Goal: Task Accomplishment & Management: Use online tool/utility

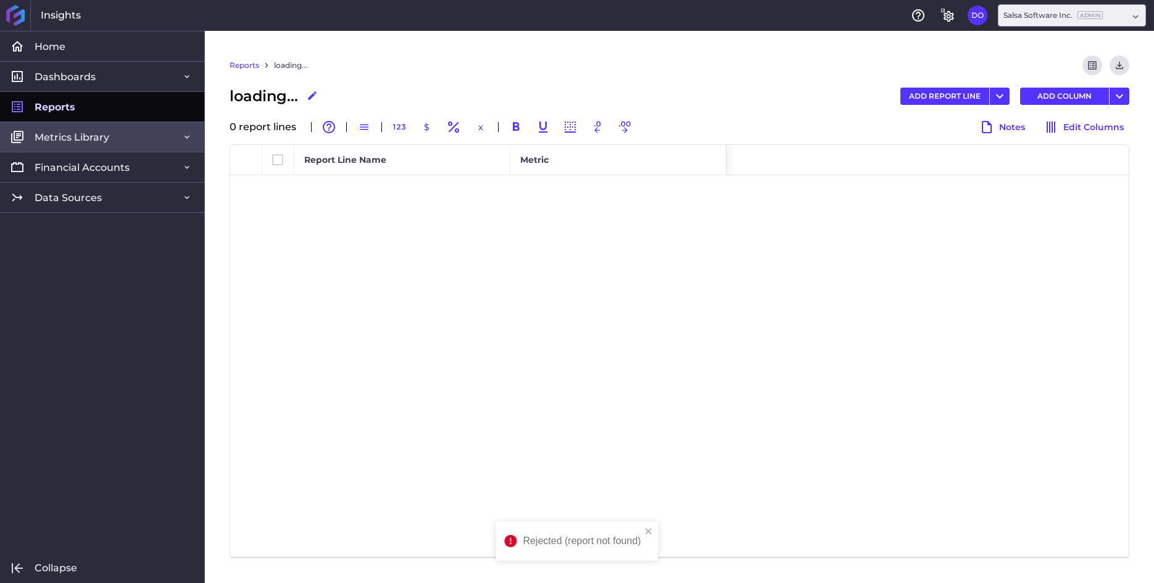
click at [59, 136] on span "Metrics Library" at bounding box center [72, 137] width 75 height 13
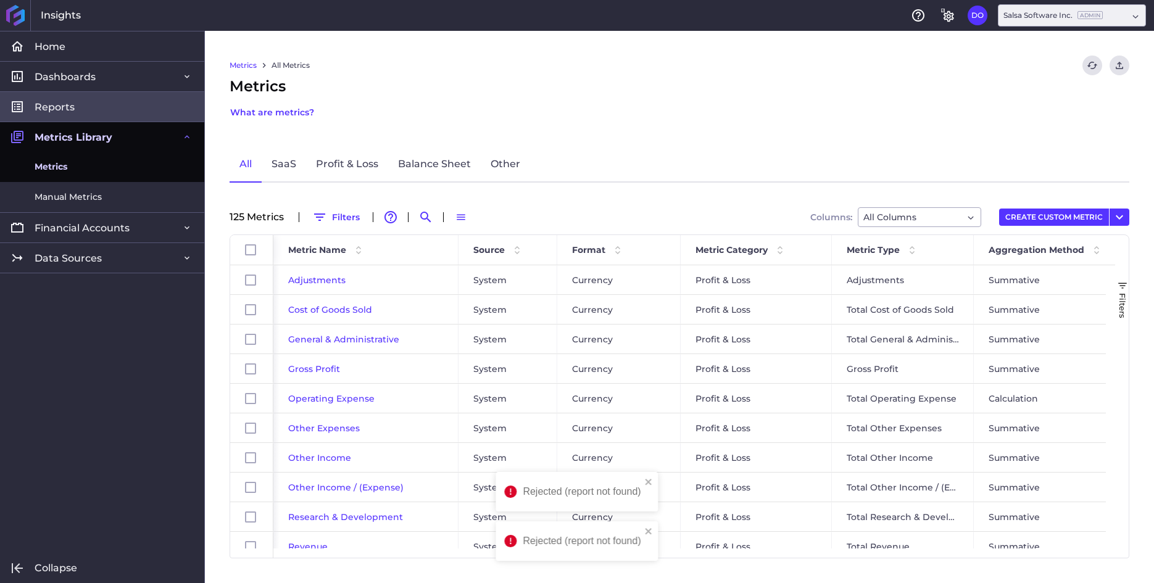
click at [59, 106] on span "Reports" at bounding box center [55, 107] width 40 height 13
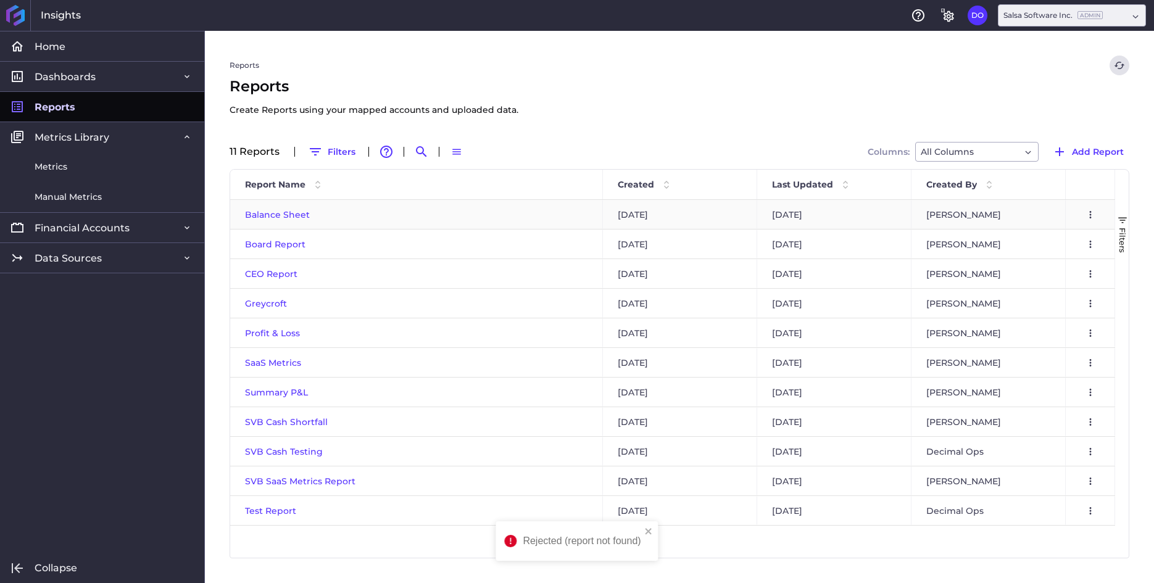
click at [274, 212] on span "Balance Sheet" at bounding box center [277, 214] width 65 height 11
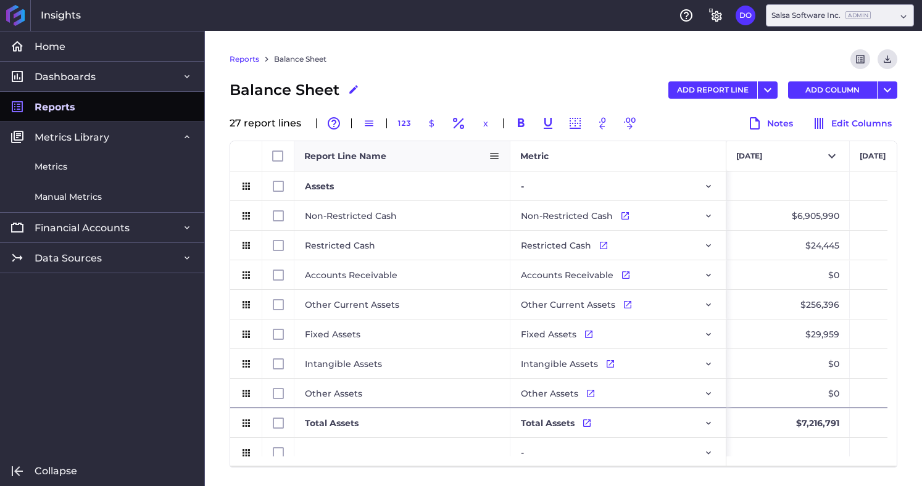
drag, startPoint x: 507, startPoint y: 156, endPoint x: 445, endPoint y: 156, distance: 62.3
click at [445, 156] on div "Report Line Name" at bounding box center [402, 156] width 216 height 30
drag, startPoint x: 509, startPoint y: 152, endPoint x: 421, endPoint y: 151, distance: 87.6
click at [421, 151] on div "Report Line Name" at bounding box center [402, 156] width 216 height 30
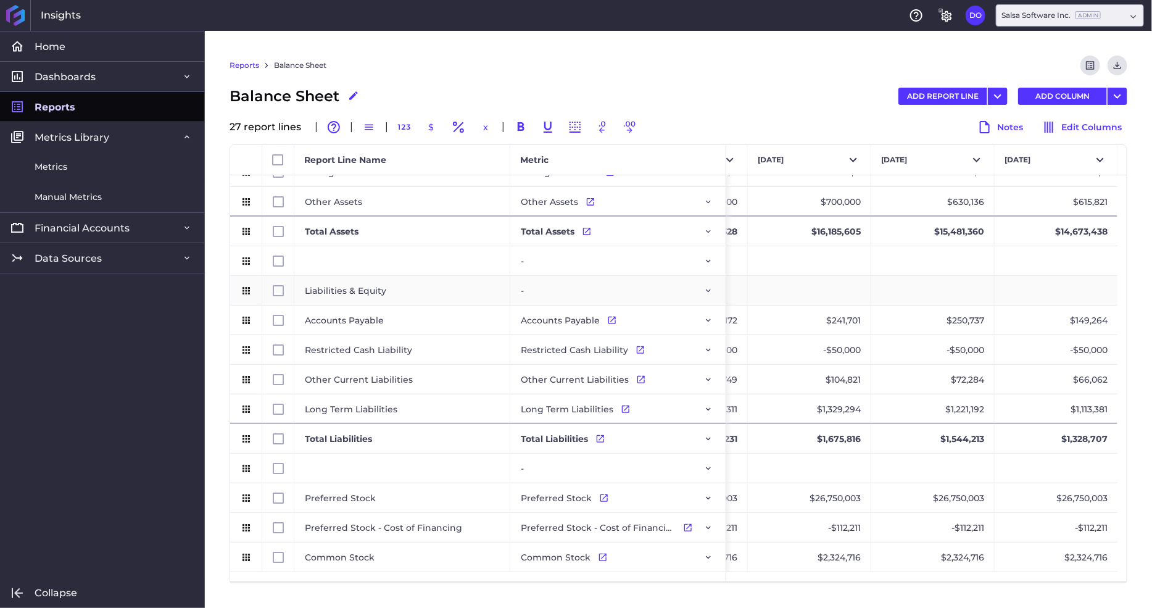
scroll to position [327, 0]
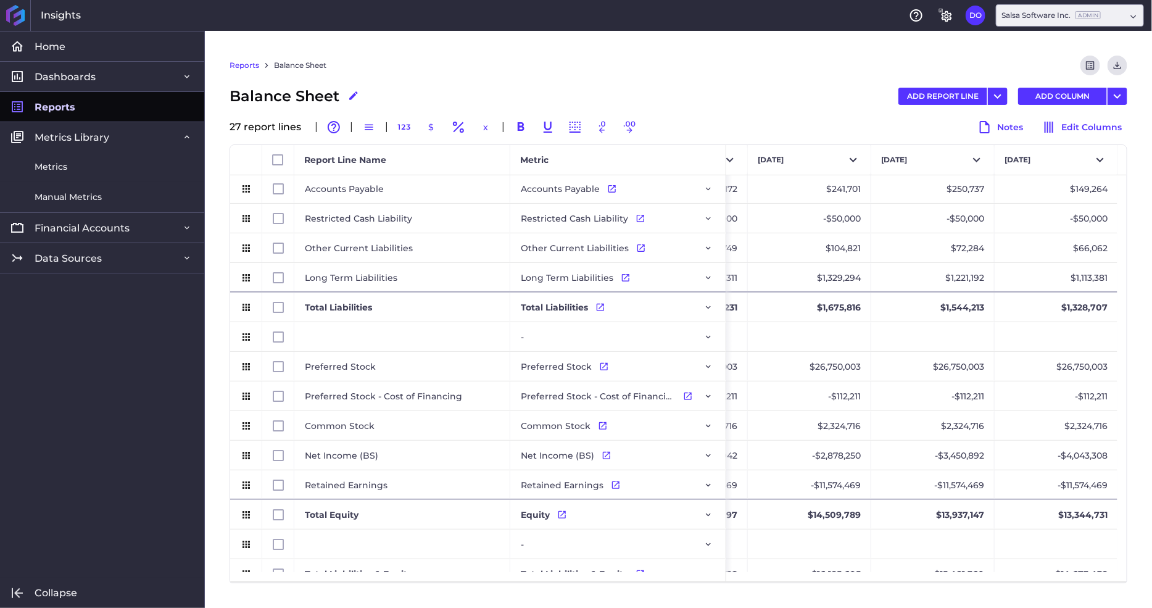
click at [67, 103] on span "Reports" at bounding box center [55, 107] width 41 height 13
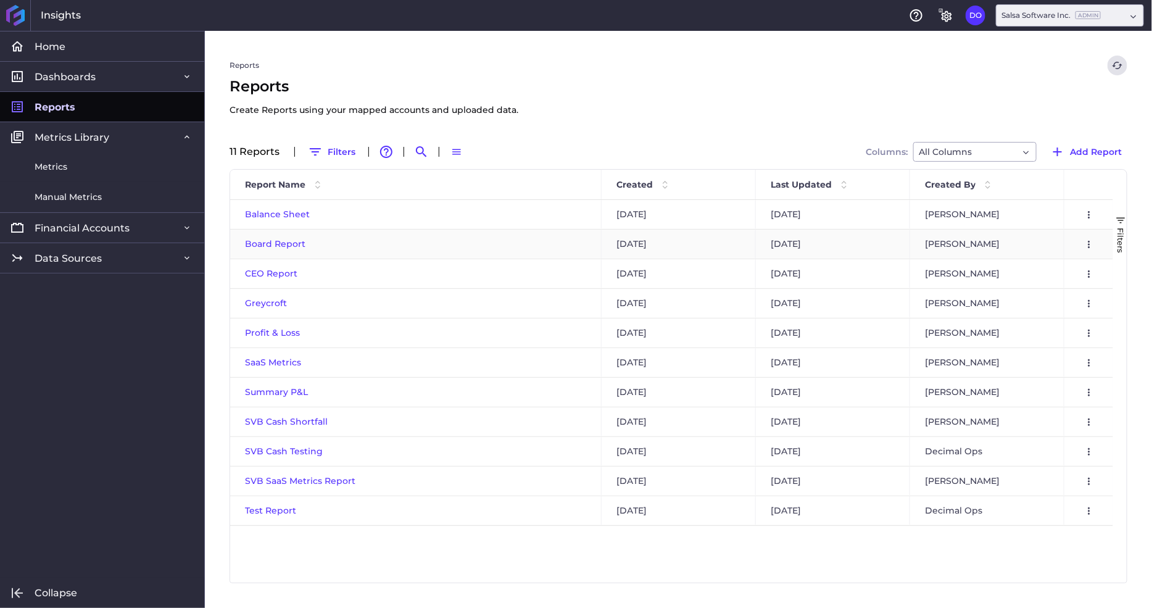
click at [278, 244] on span "Board Report" at bounding box center [275, 243] width 60 height 11
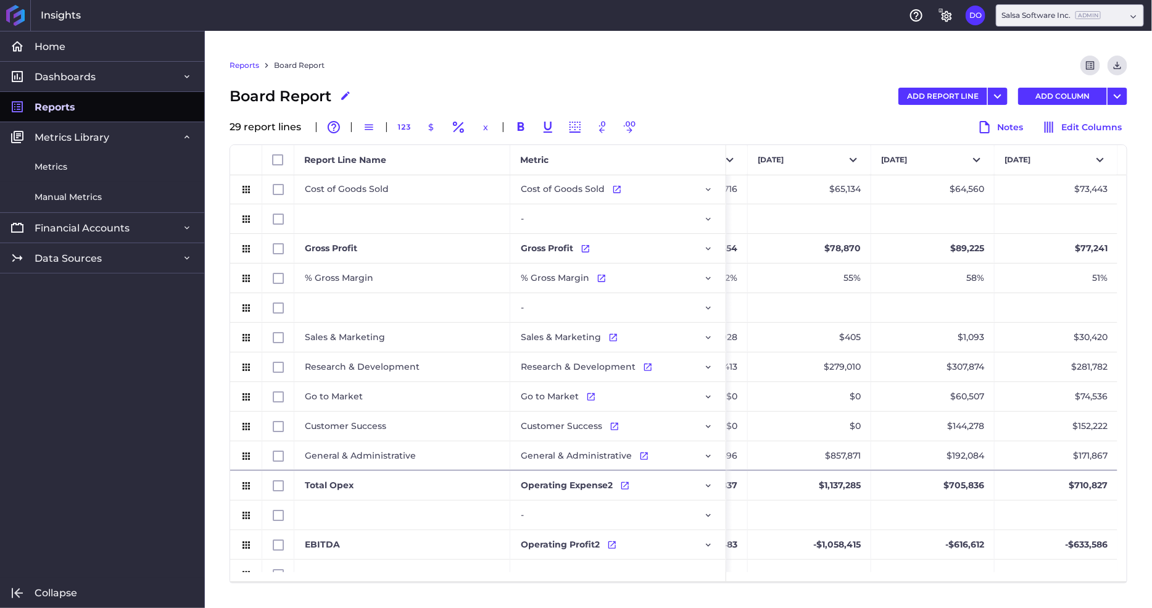
scroll to position [75, 0]
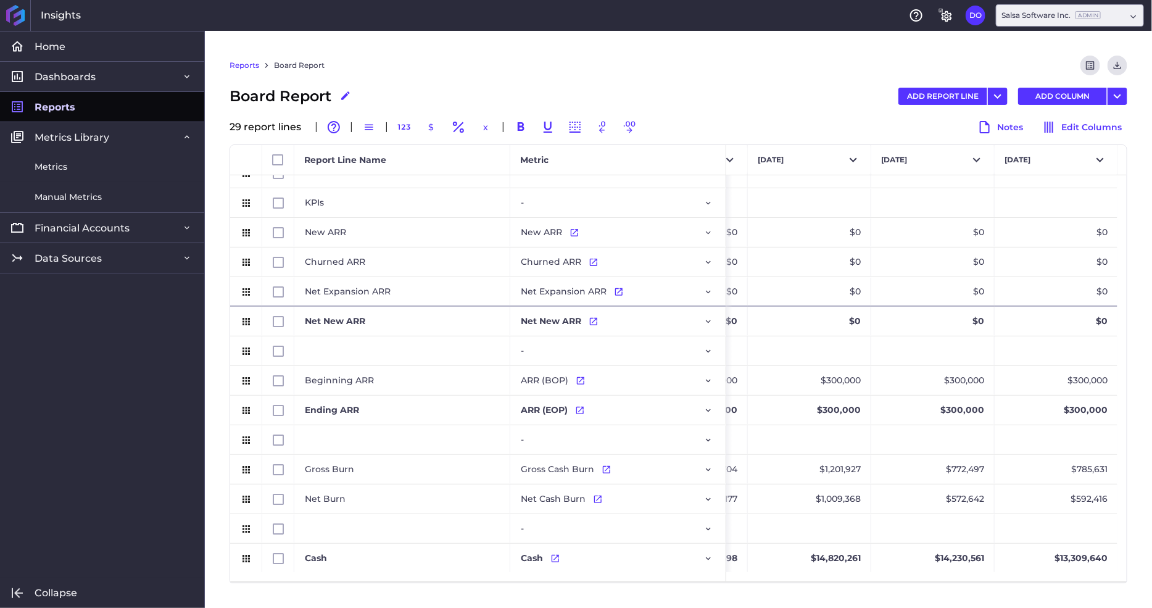
click at [67, 106] on span "Reports" at bounding box center [55, 107] width 41 height 13
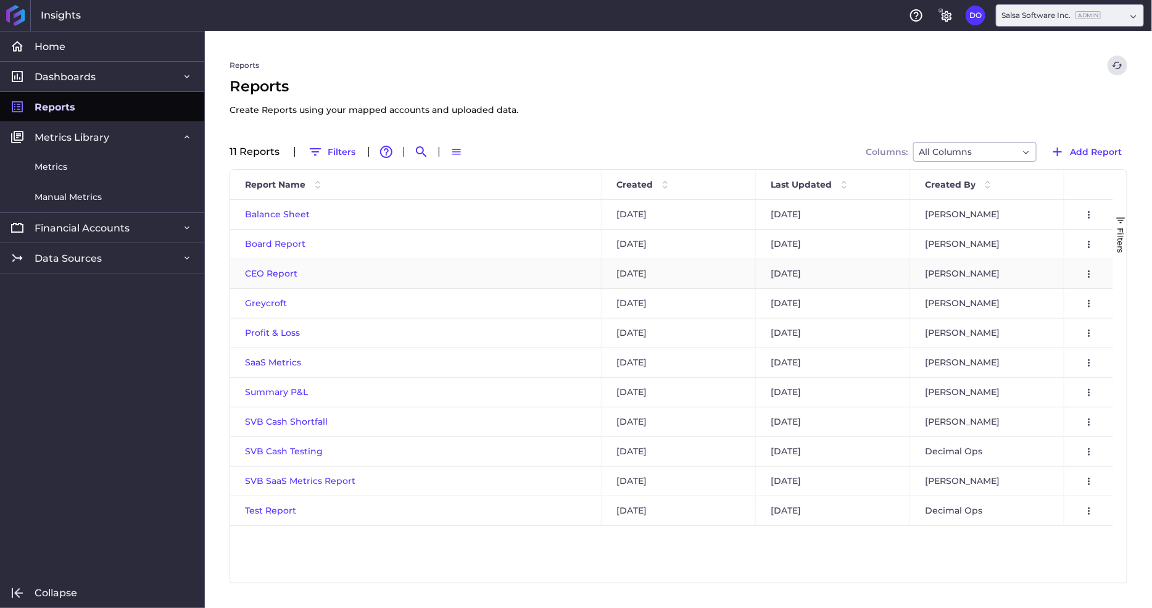
click at [264, 273] on span "CEO Report" at bounding box center [271, 273] width 52 height 11
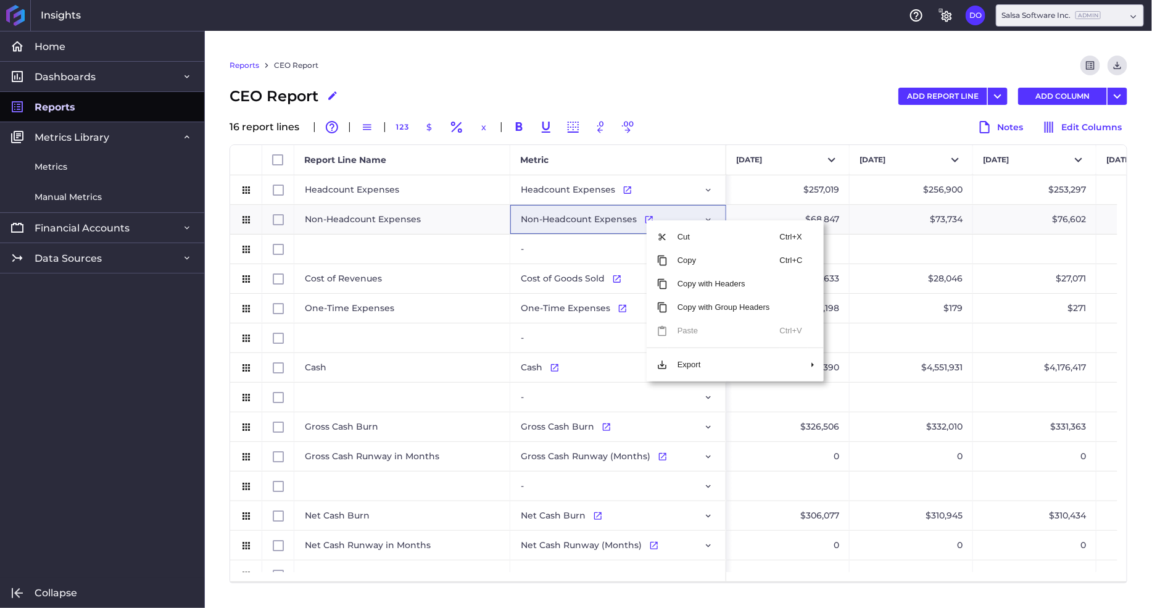
click at [720, 95] on div "CEO Report Edit Report Name ADD REPORT LINE Add Report Line Add Multiple Report…" at bounding box center [679, 96] width 898 height 22
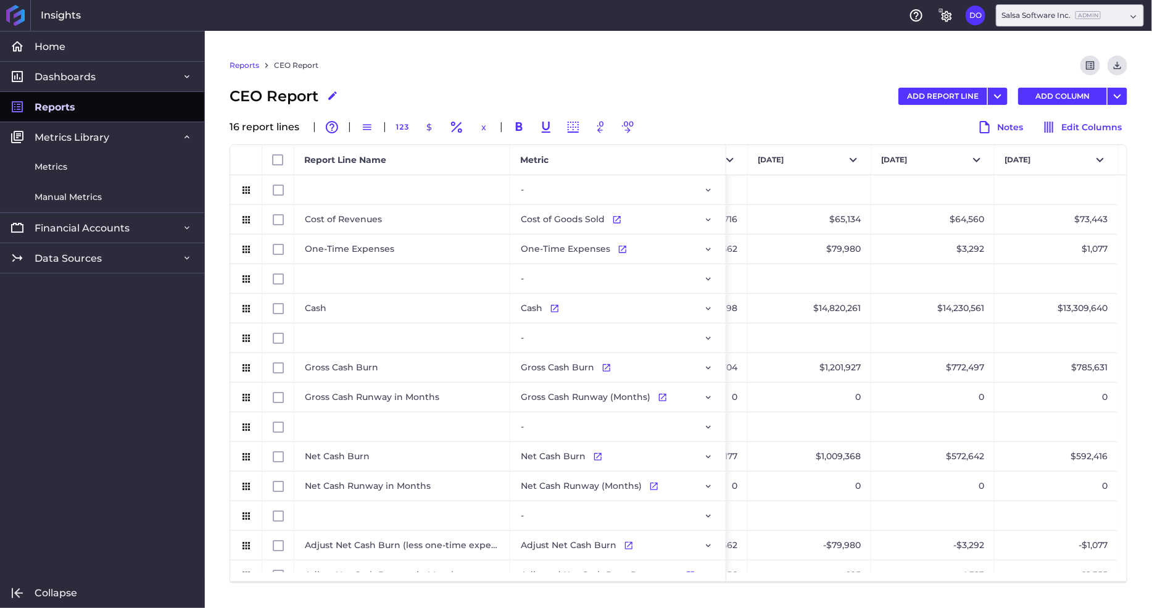
scroll to position [76, 0]
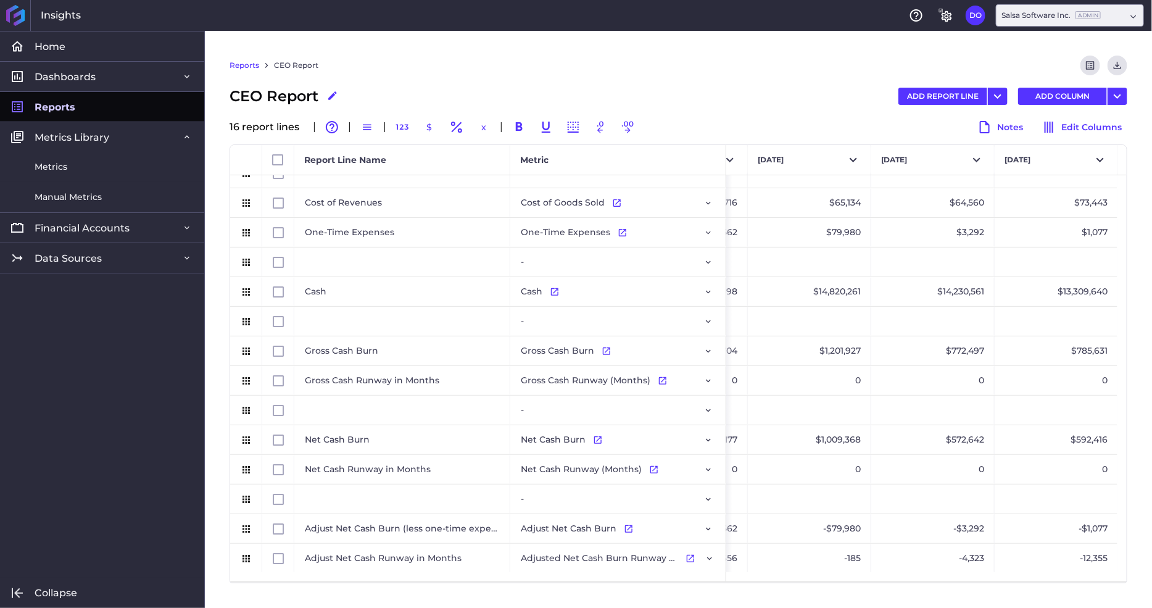
click at [65, 109] on span "Reports" at bounding box center [55, 107] width 41 height 13
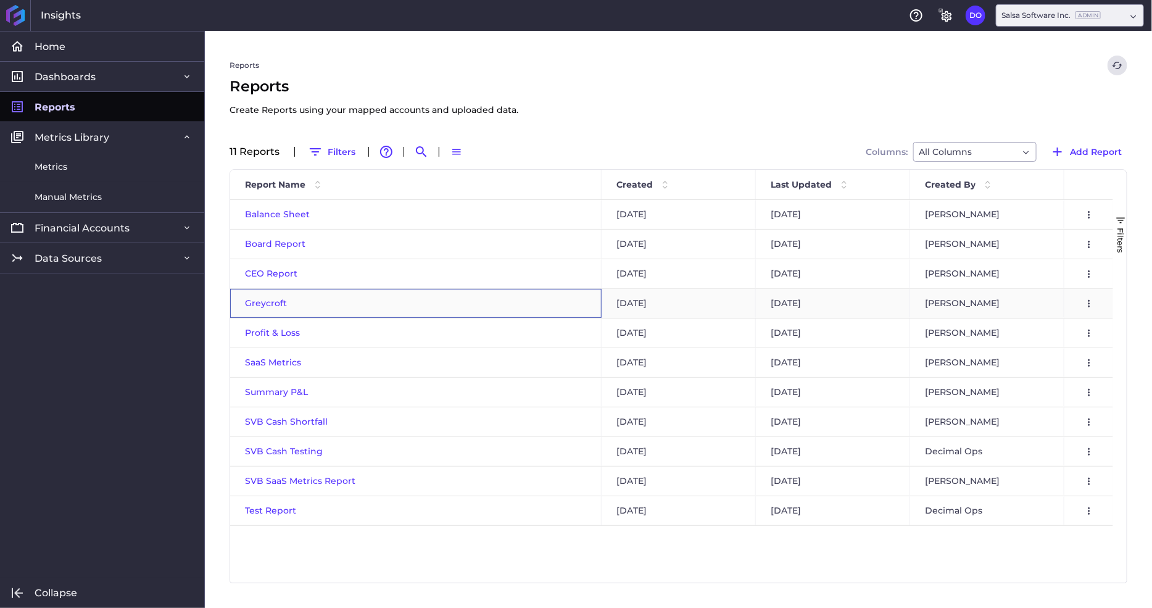
click at [262, 303] on span "Greycroft" at bounding box center [266, 302] width 42 height 11
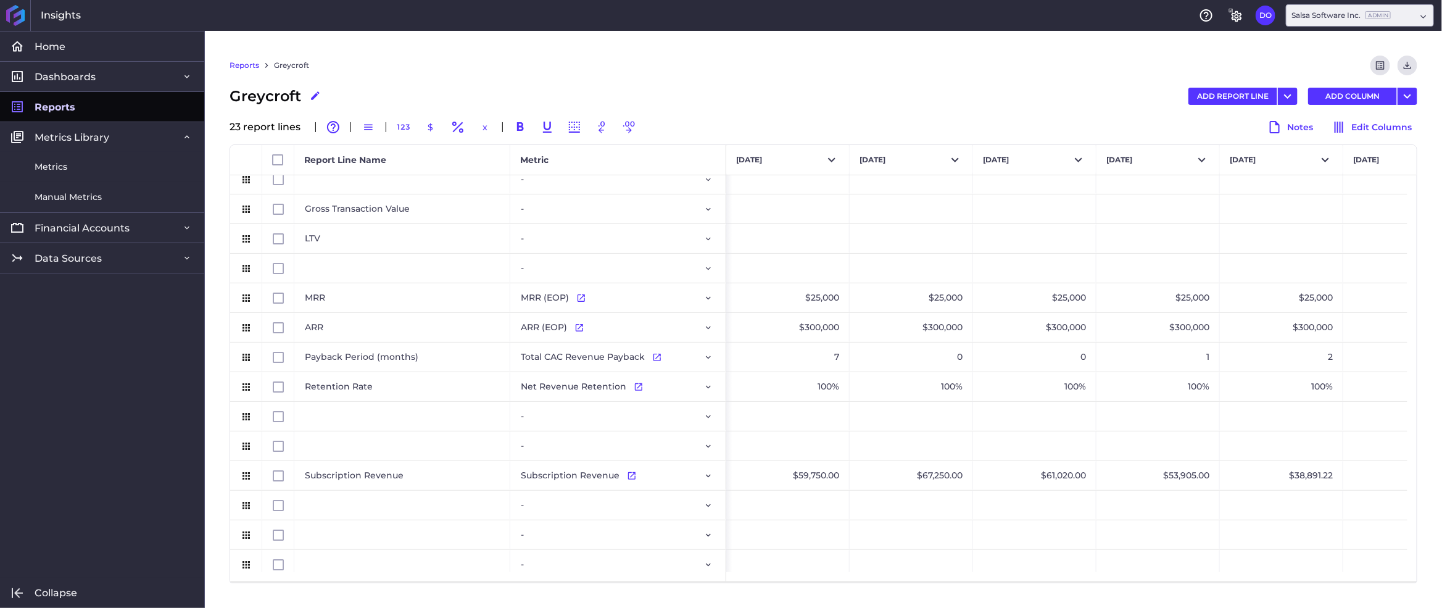
scroll to position [269, 0]
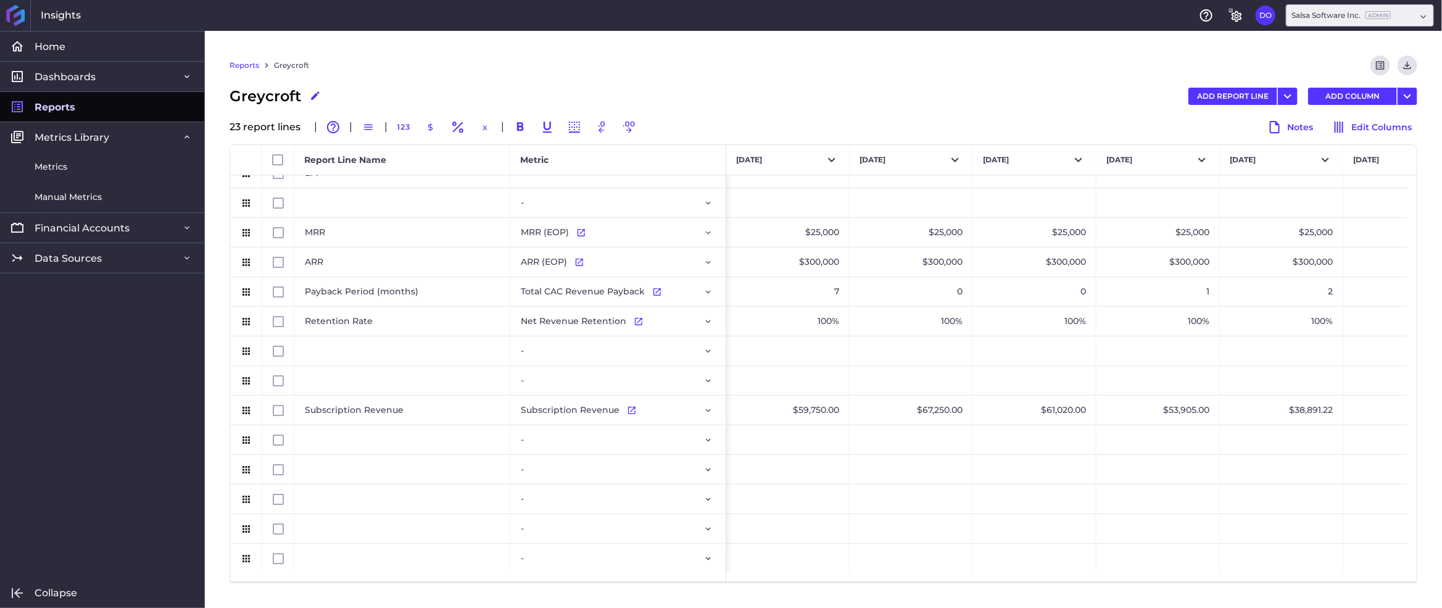
click at [247, 66] on link "Reports" at bounding box center [245, 65] width 30 height 11
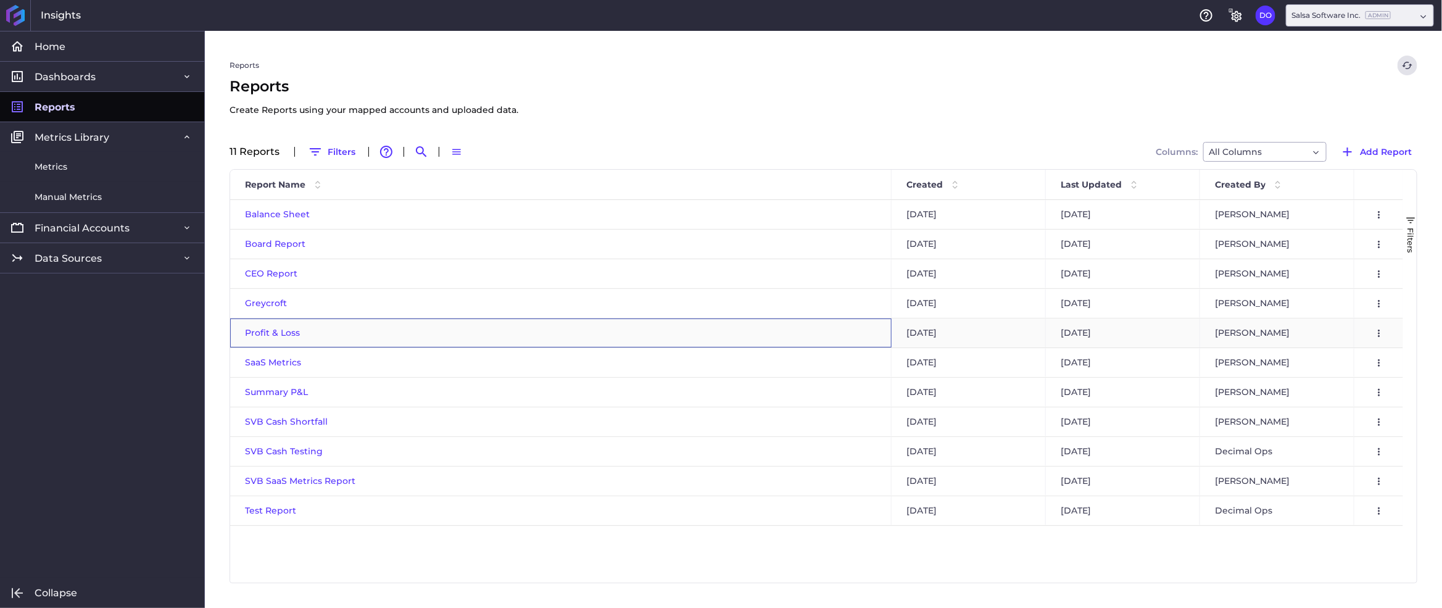
click at [268, 331] on span "Profit & Loss" at bounding box center [272, 332] width 55 height 11
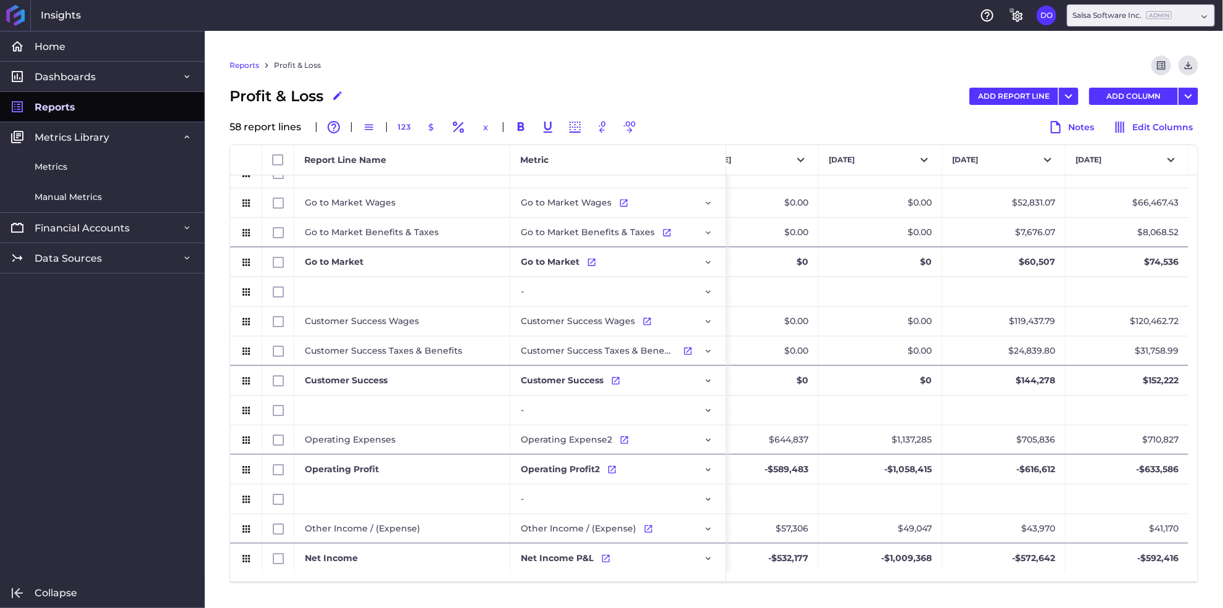
click at [246, 69] on link "Reports" at bounding box center [245, 65] width 30 height 11
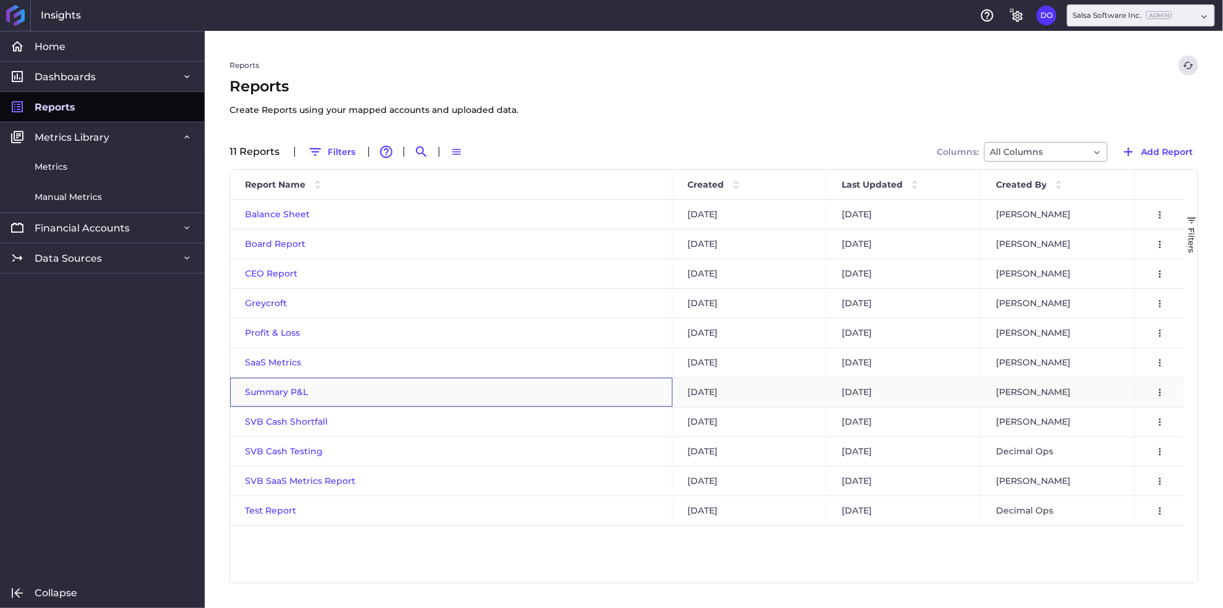
click at [264, 396] on span "Summary P&L" at bounding box center [276, 391] width 63 height 11
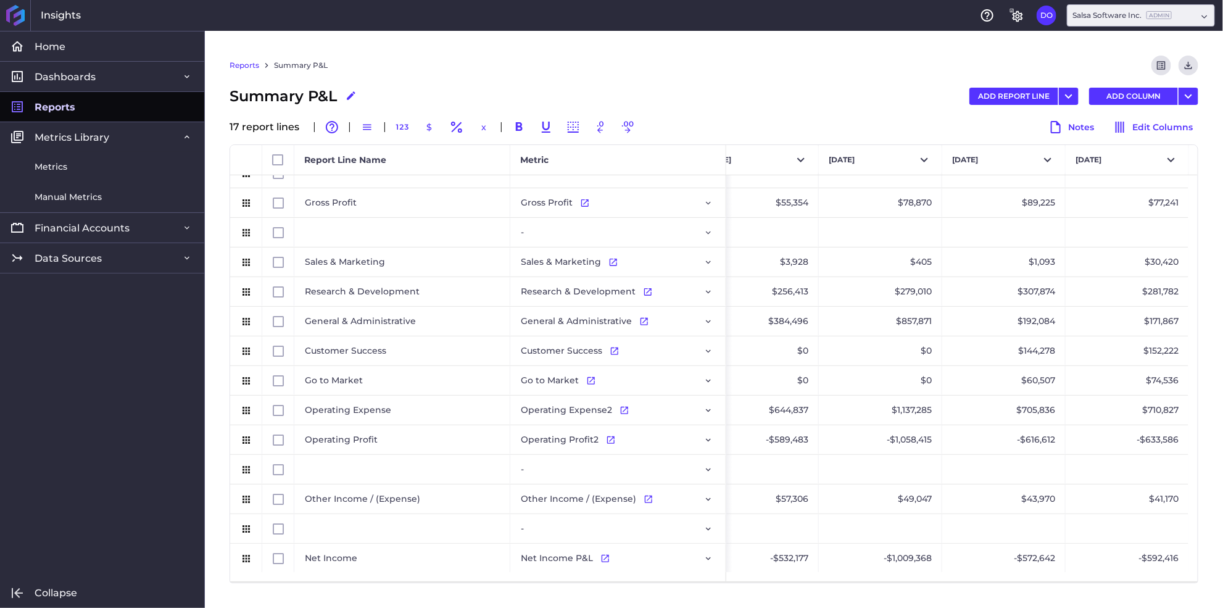
click at [241, 65] on link "Reports" at bounding box center [245, 65] width 30 height 11
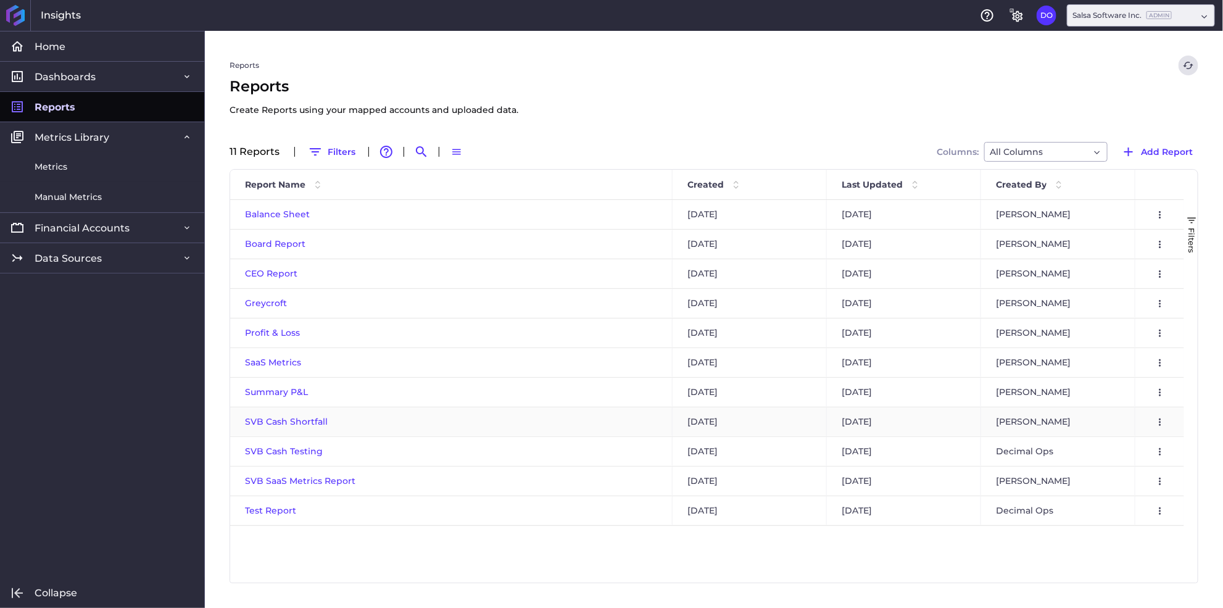
click at [275, 420] on span "SVB Cash Shortfall" at bounding box center [286, 421] width 83 height 11
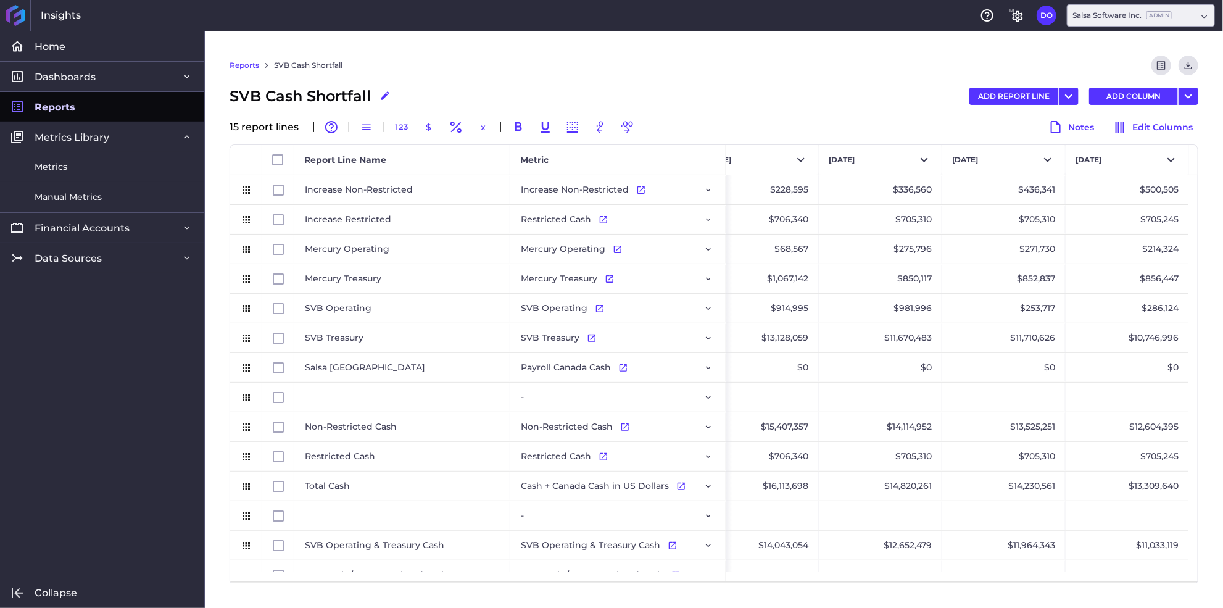
click at [243, 66] on link "Reports" at bounding box center [245, 65] width 30 height 11
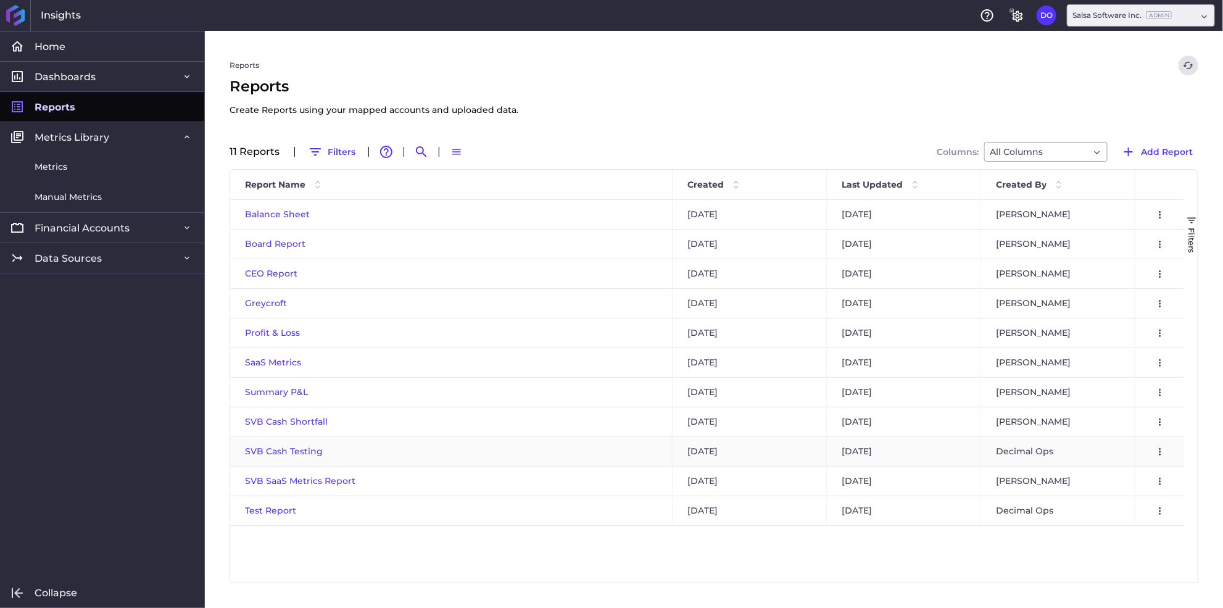
click at [268, 453] on span "SVB Cash Testing" at bounding box center [284, 451] width 78 height 11
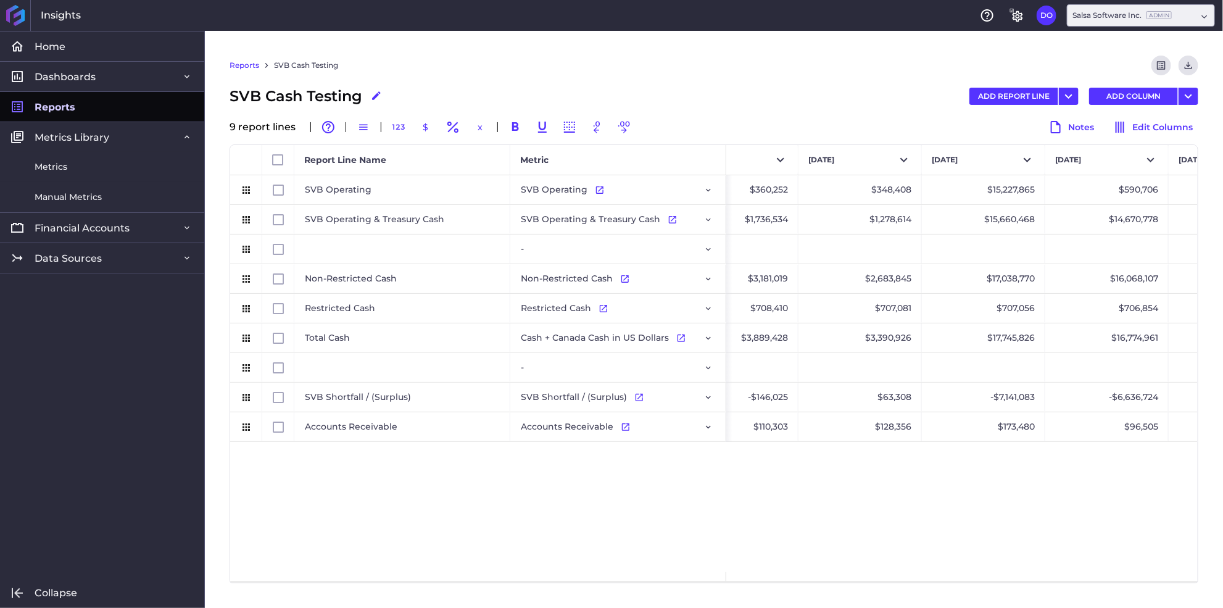
scroll to position [0, 2243]
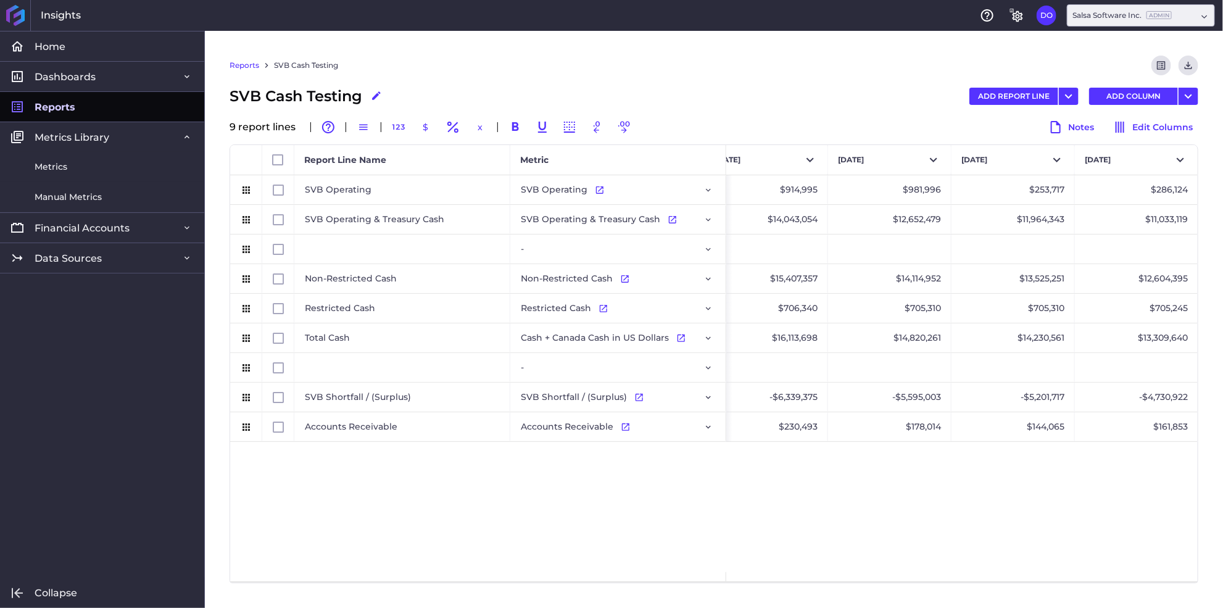
click at [244, 67] on link "Reports" at bounding box center [245, 65] width 30 height 11
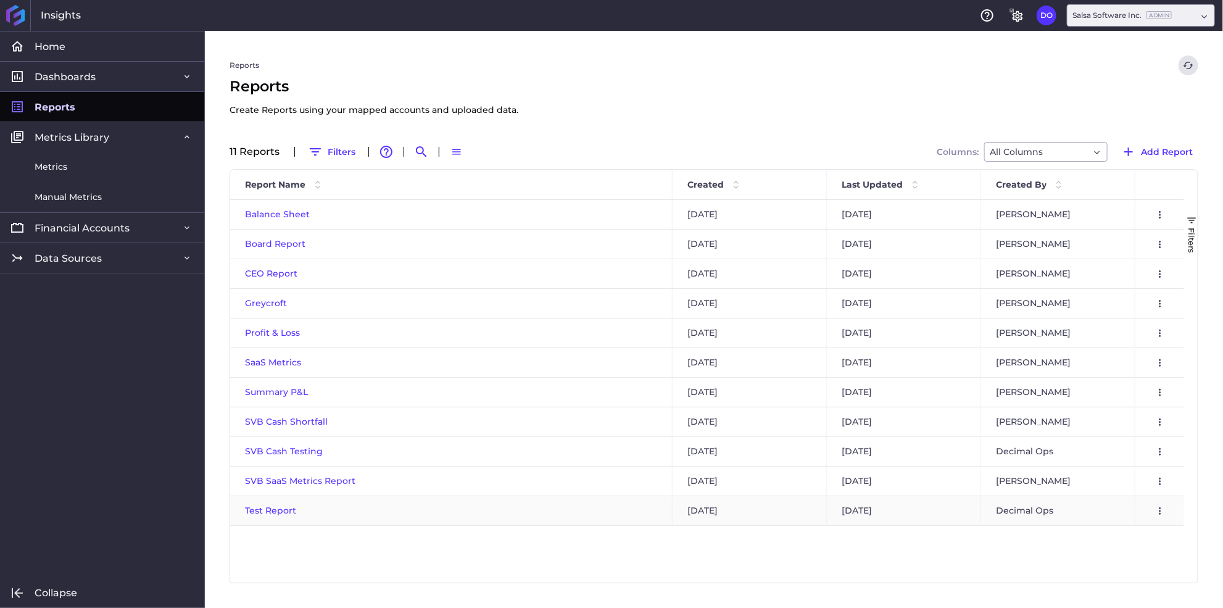
click at [266, 510] on span "Test Report" at bounding box center [270, 510] width 51 height 11
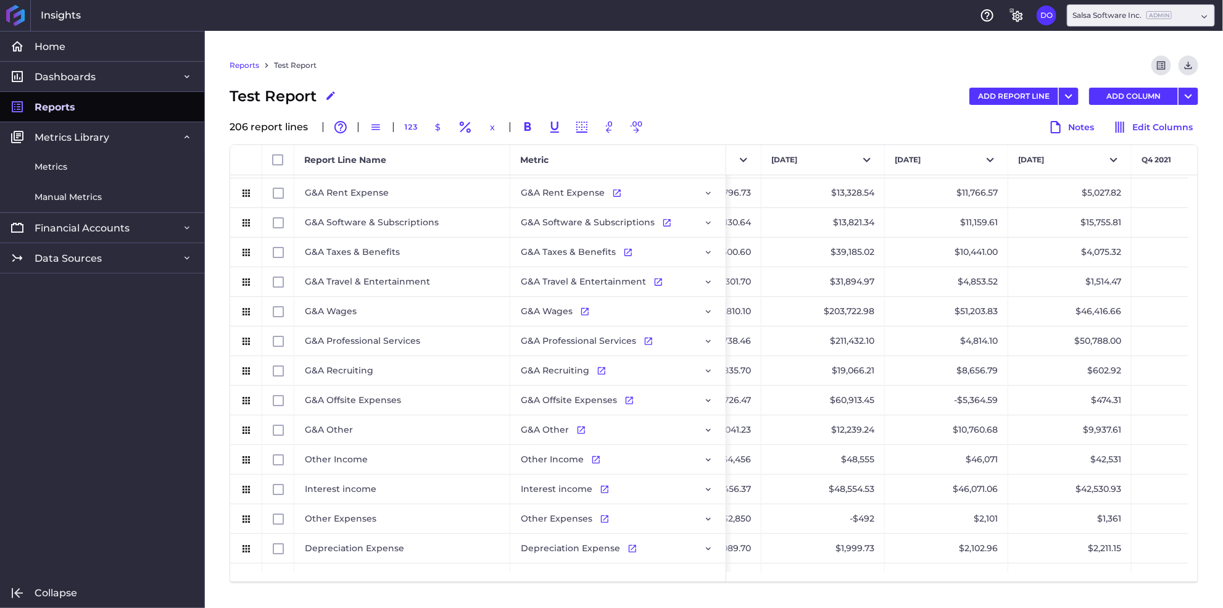
scroll to position [678, 0]
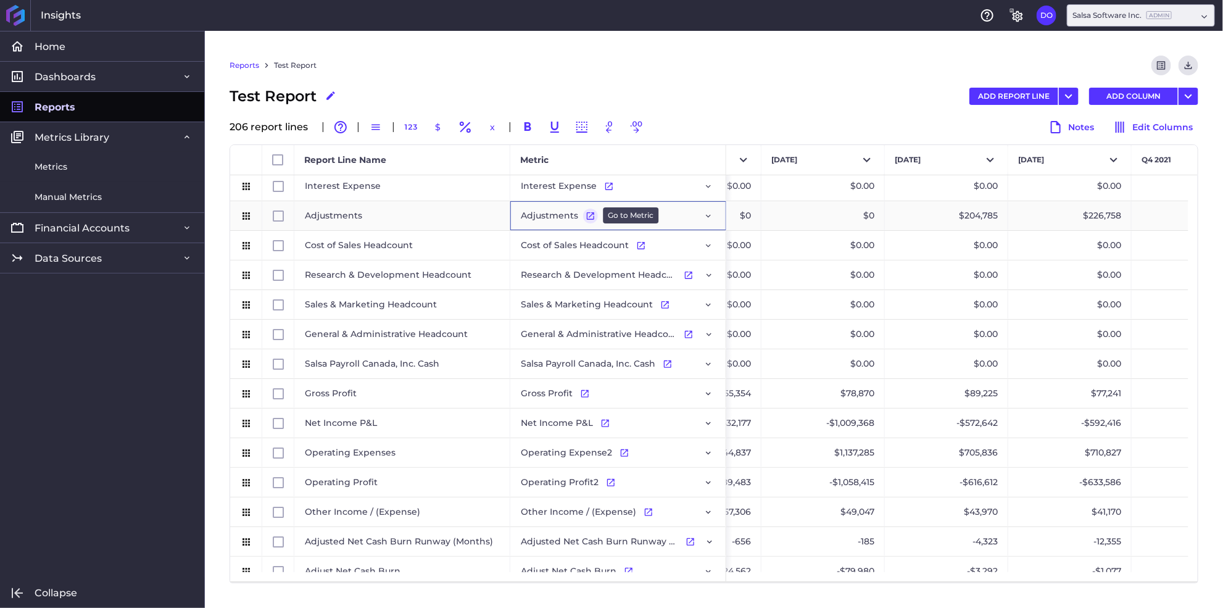
click at [588, 214] on icon "Press SPACE to select this row." at bounding box center [591, 216] width 10 height 10
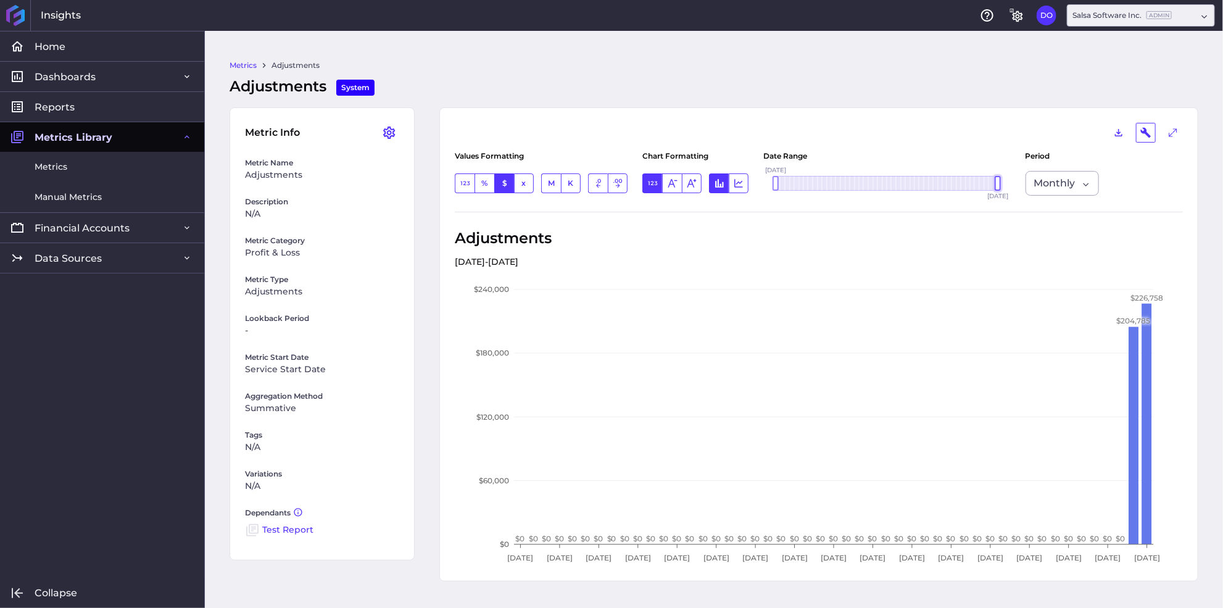
drag, startPoint x: 966, startPoint y: 183, endPoint x: 1010, endPoint y: 183, distance: 43.8
click at [1010, 183] on div "[DATE] Sep '[DATE] Nov '[DATE] Jan '[DATE] Mar '[DATE] May '[DATE] [DATE] '[DAT…" at bounding box center [886, 183] width 247 height 39
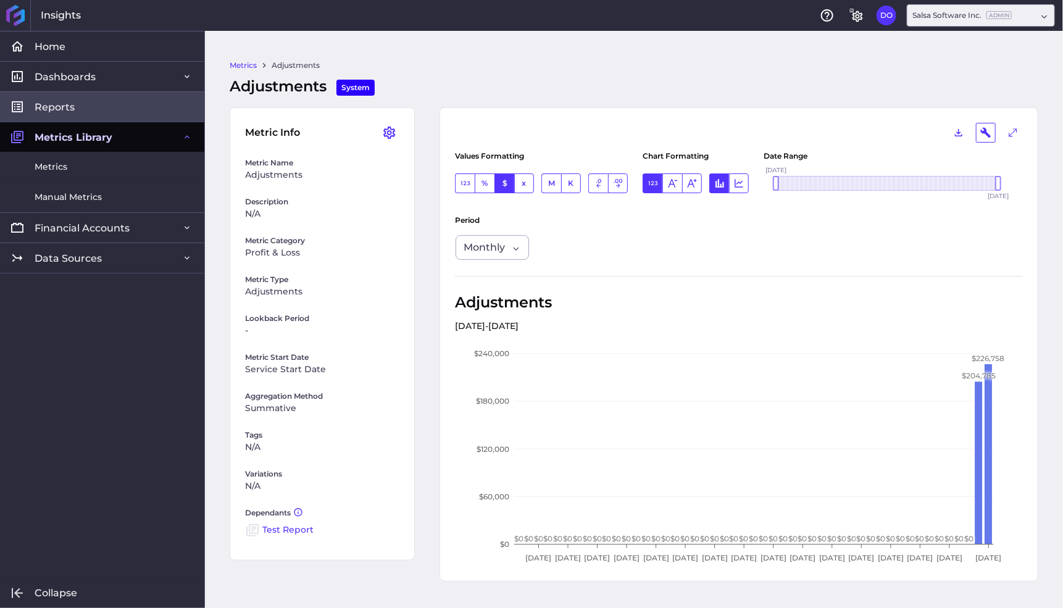
click at [58, 112] on span "Reports" at bounding box center [55, 107] width 40 height 13
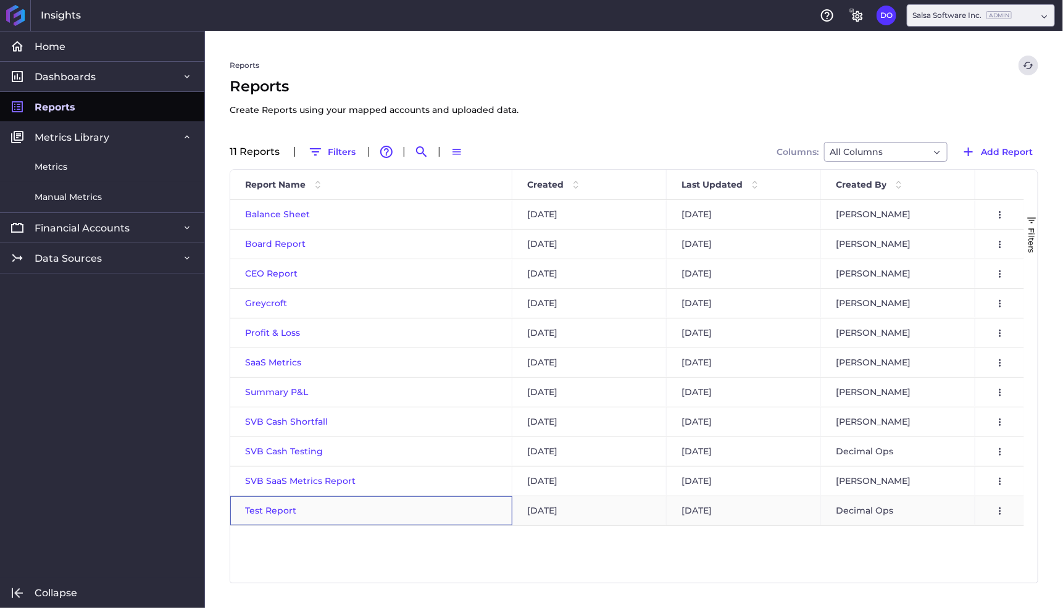
click at [259, 509] on span "Test Report" at bounding box center [270, 510] width 51 height 11
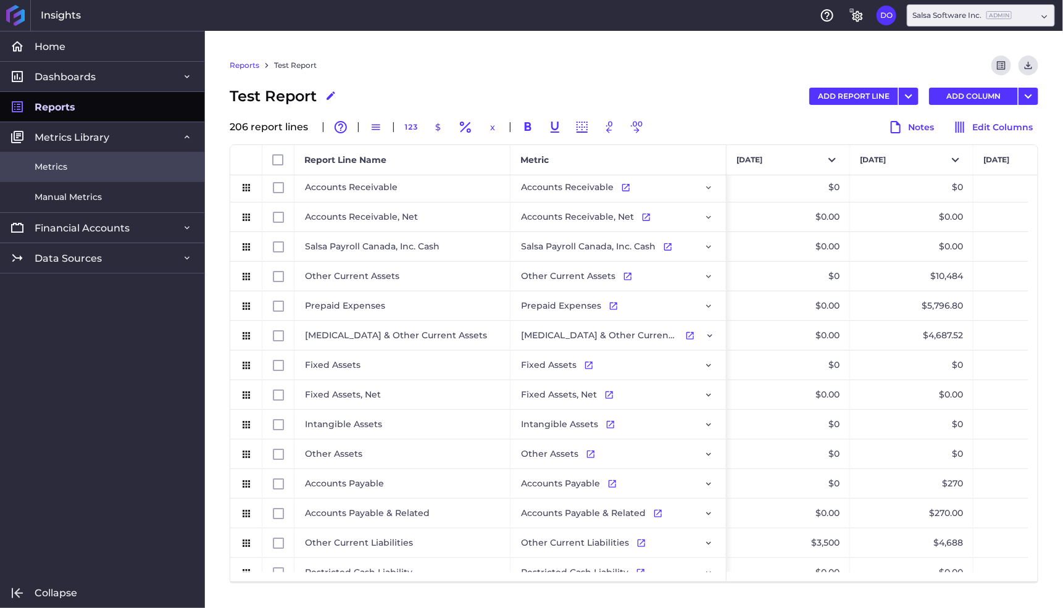
click at [54, 165] on span "Metrics" at bounding box center [51, 166] width 33 height 13
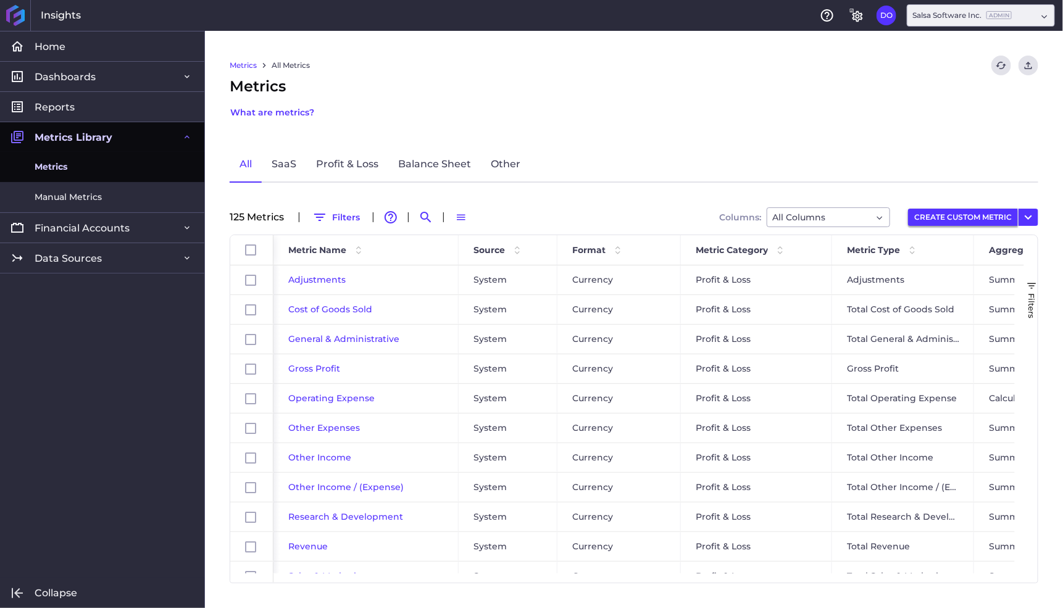
click at [932, 216] on button "CREATE CUSTOM METRIC" at bounding box center [963, 217] width 110 height 17
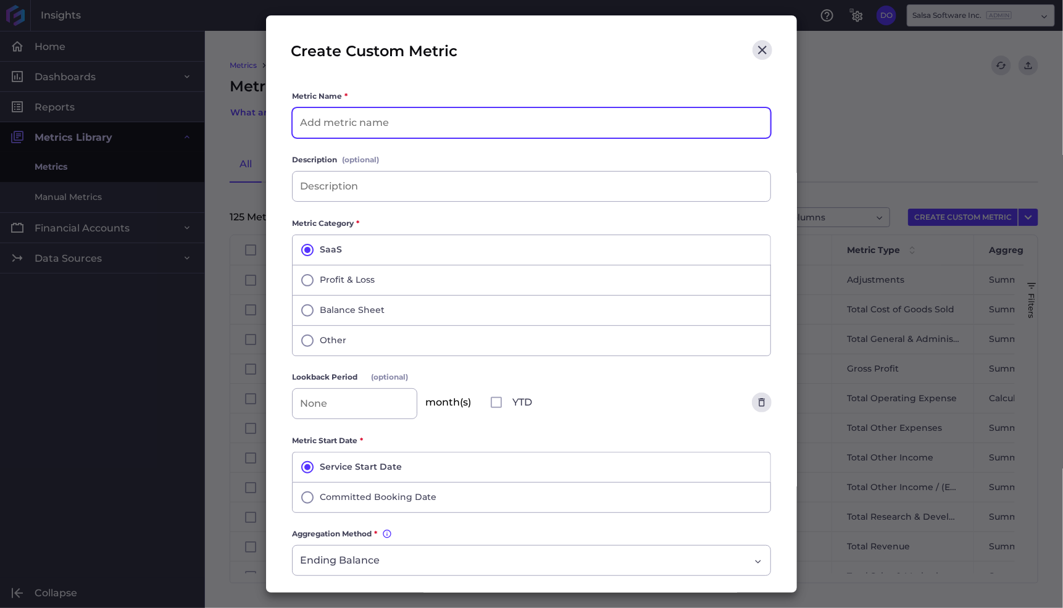
click at [459, 128] on input at bounding box center [532, 123] width 478 height 30
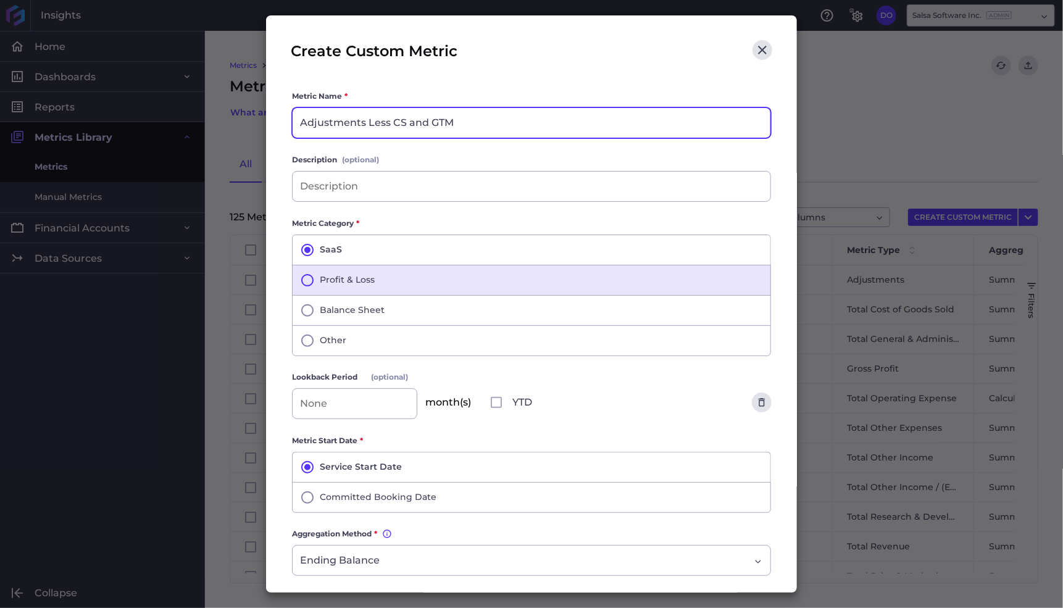
type input "Adjustments Less CS and GTM"
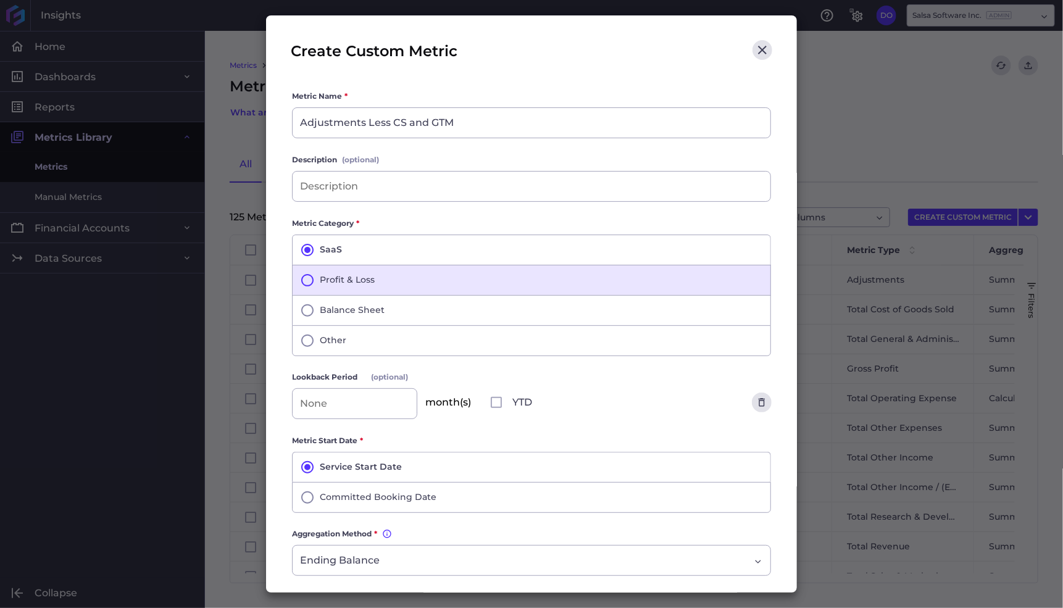
click at [309, 277] on icon "button" at bounding box center [307, 280] width 15 height 15
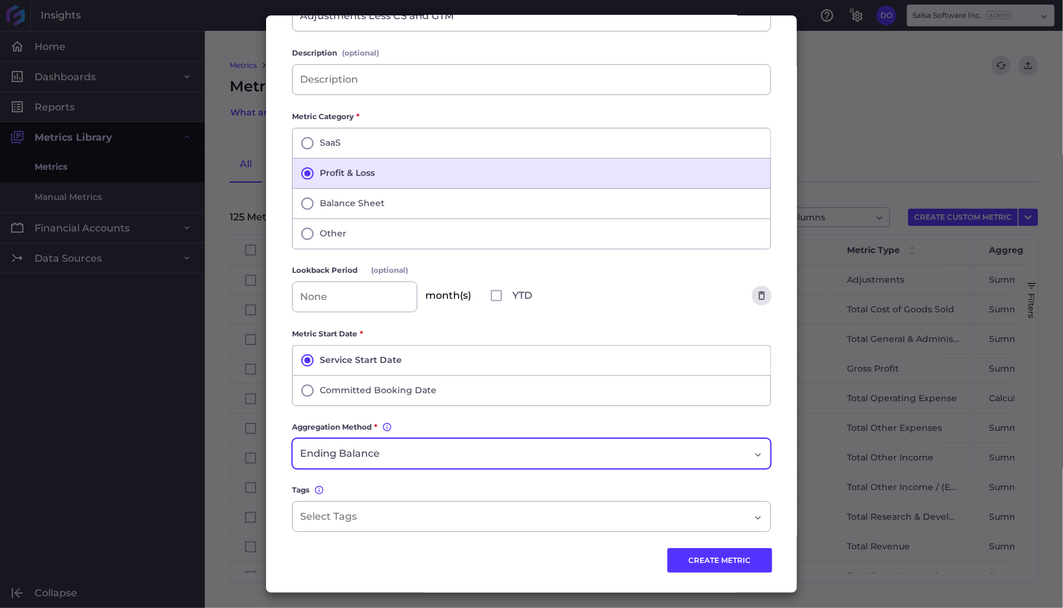
click at [377, 441] on div "Ending Balance Ending Balance" at bounding box center [531, 453] width 479 height 31
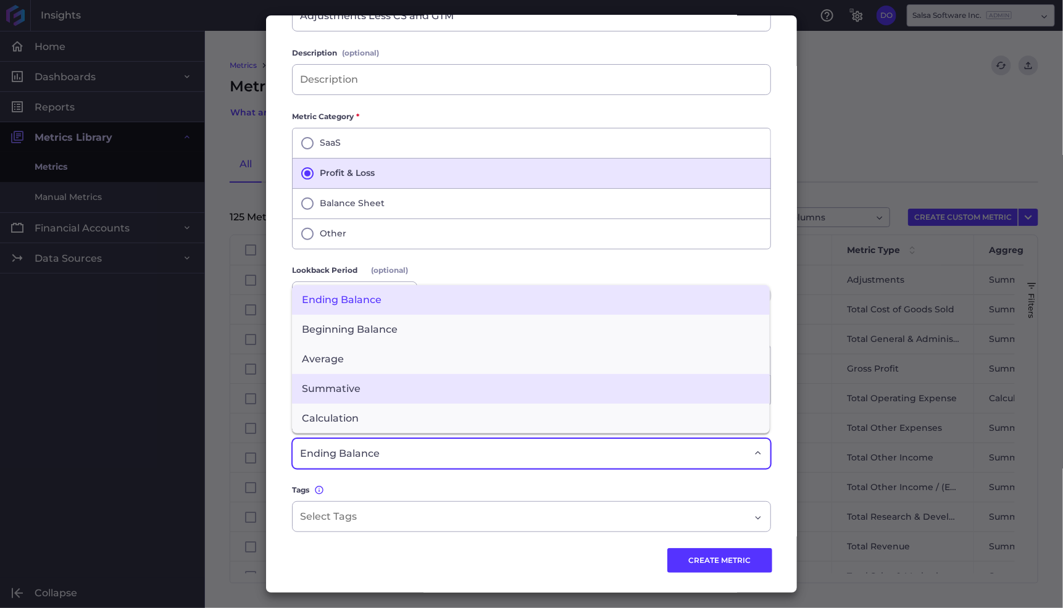
click at [362, 387] on span "Summative" at bounding box center [531, 389] width 478 height 30
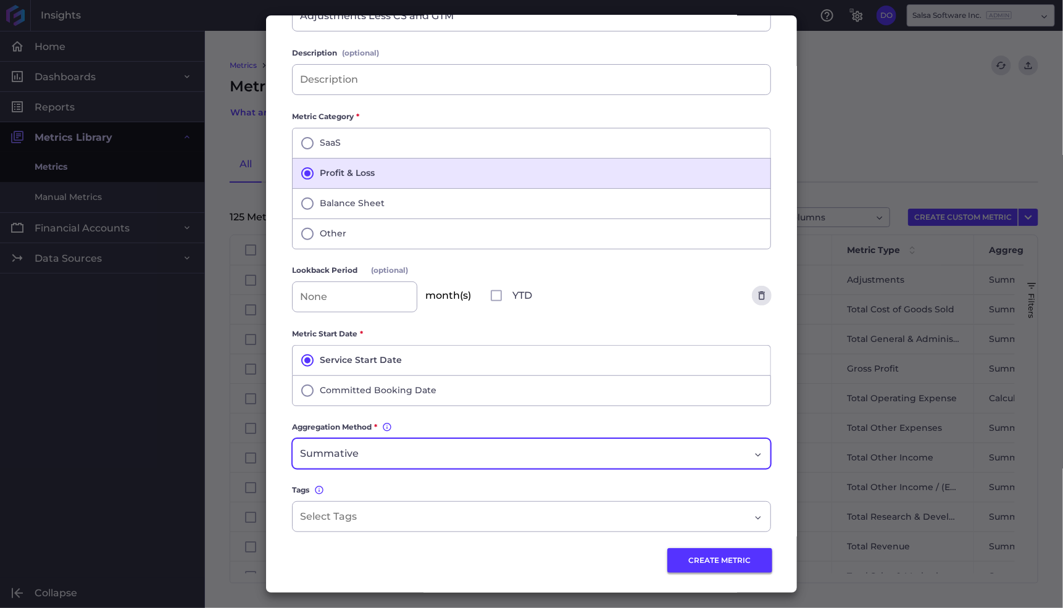
click at [685, 553] on button "CREATE METRIC" at bounding box center [719, 560] width 105 height 25
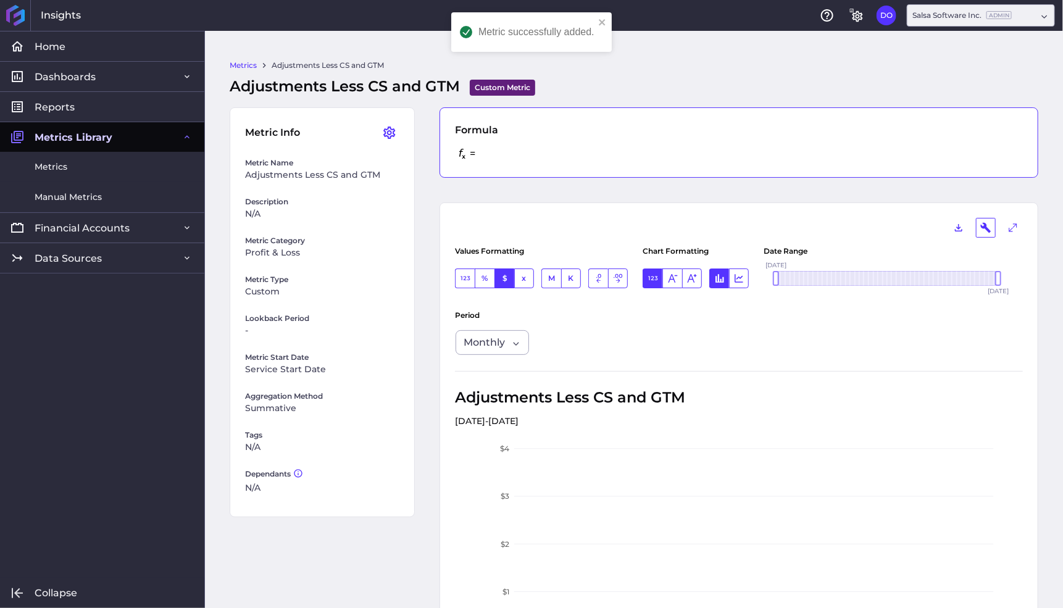
click at [506, 149] on div "= SAVED" at bounding box center [739, 153] width 568 height 17
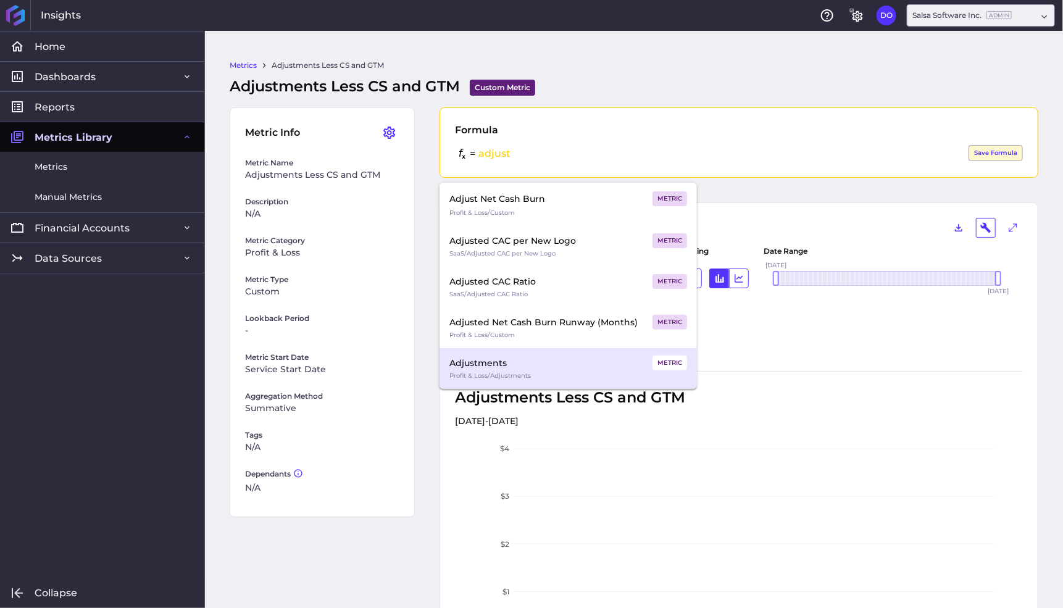
click at [500, 370] on div "Profit & Loss / Adjustments" at bounding box center [568, 375] width 238 height 11
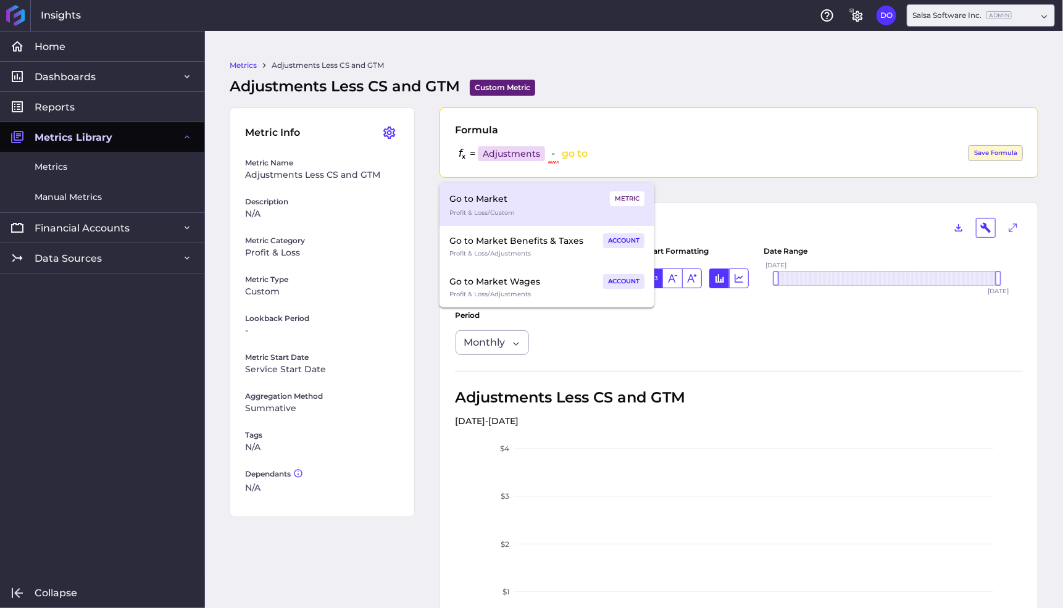
click at [473, 203] on div "Go to Market Tab to Auto Complete" at bounding box center [522, 198] width 146 height 17
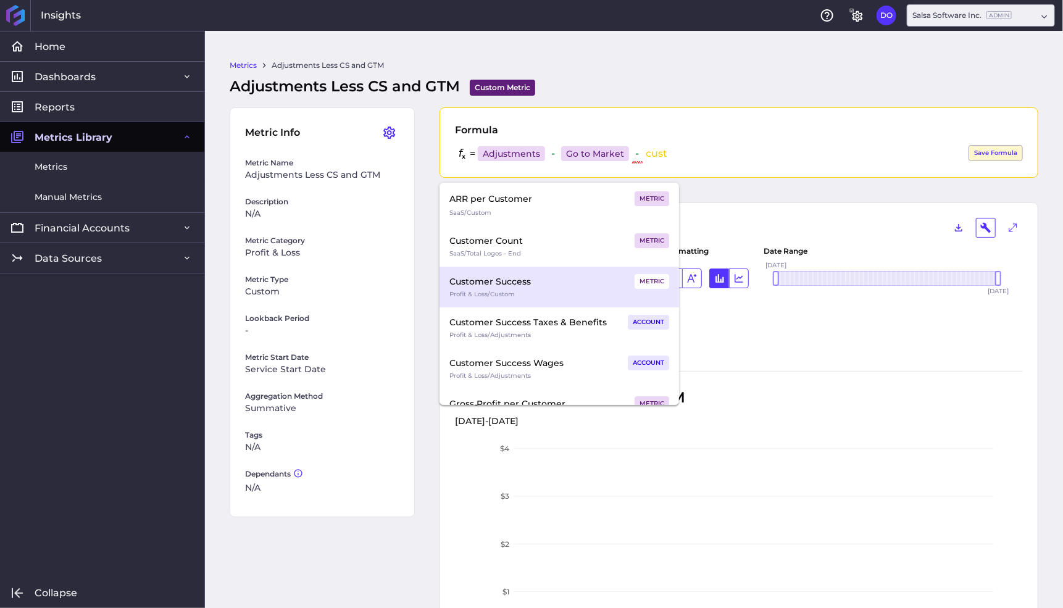
click at [510, 289] on div "Profit & Loss / Custom" at bounding box center [559, 294] width 220 height 11
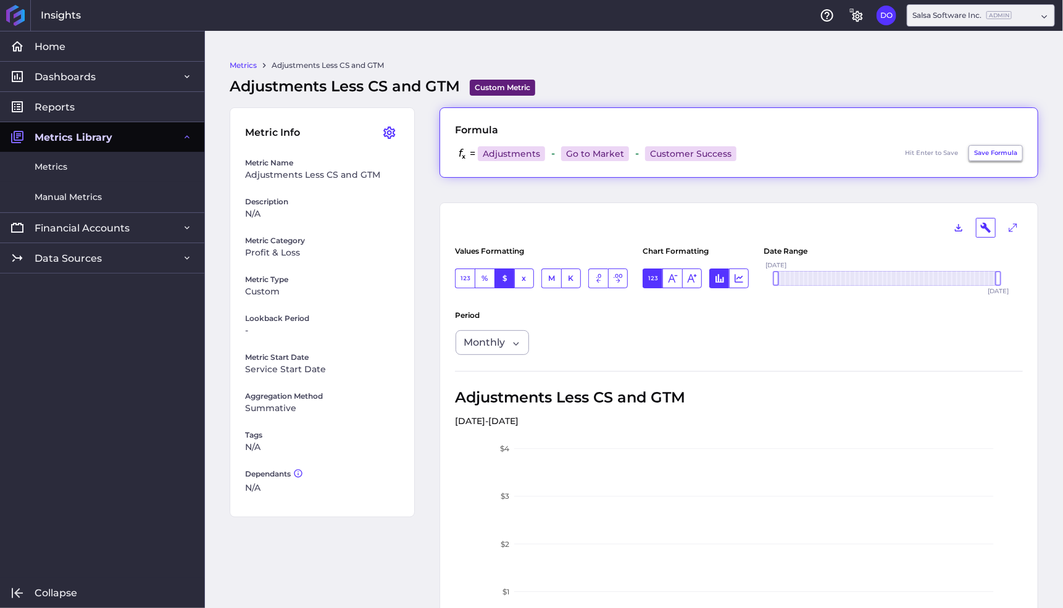
click at [984, 152] on button "Save Formula" at bounding box center [995, 153] width 54 height 16
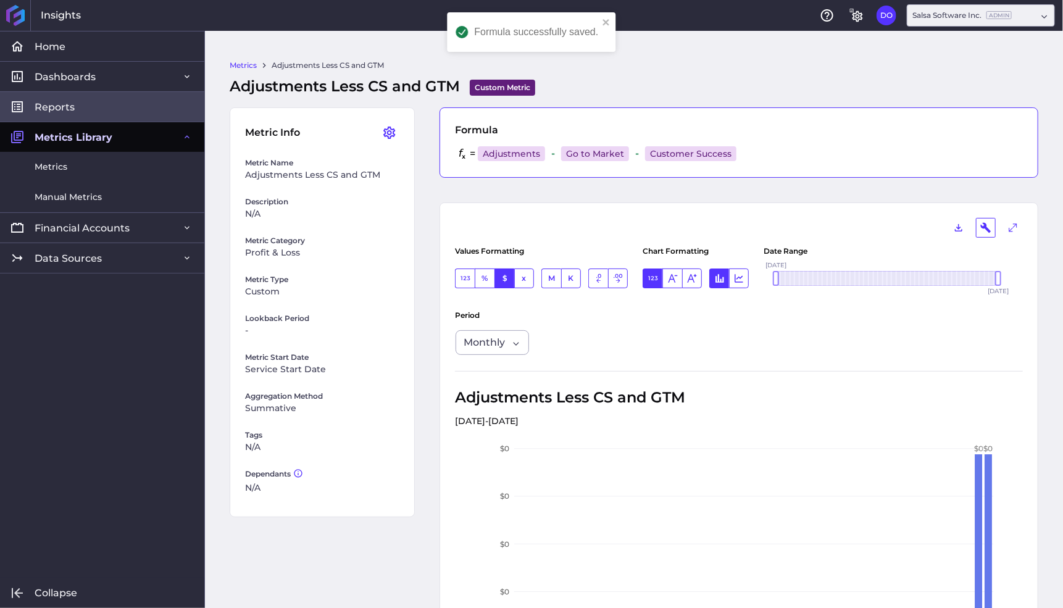
click at [65, 107] on span "Reports" at bounding box center [55, 107] width 40 height 13
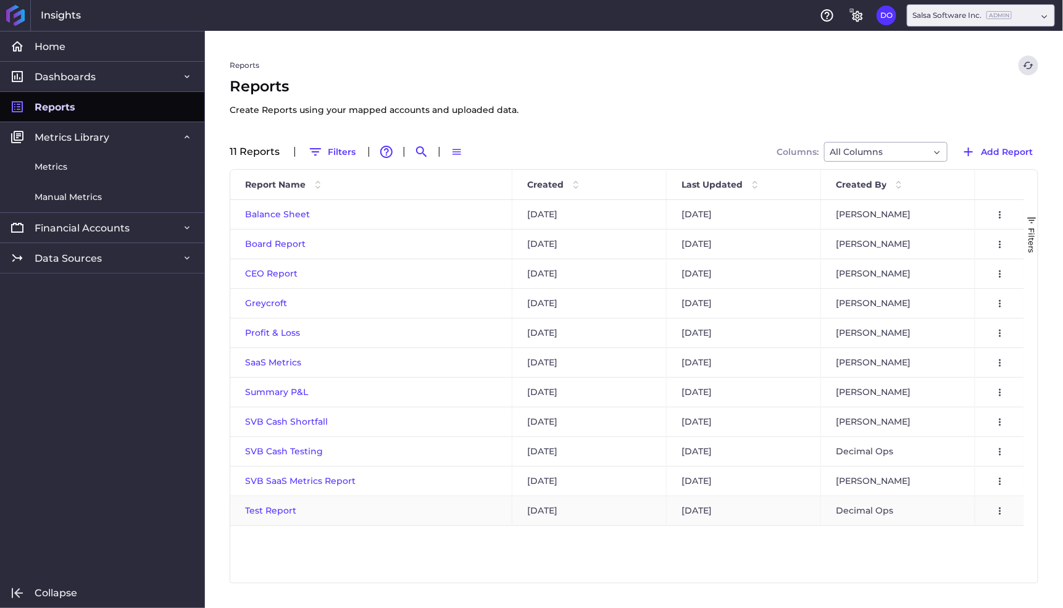
click at [272, 507] on span "Test Report" at bounding box center [270, 510] width 51 height 11
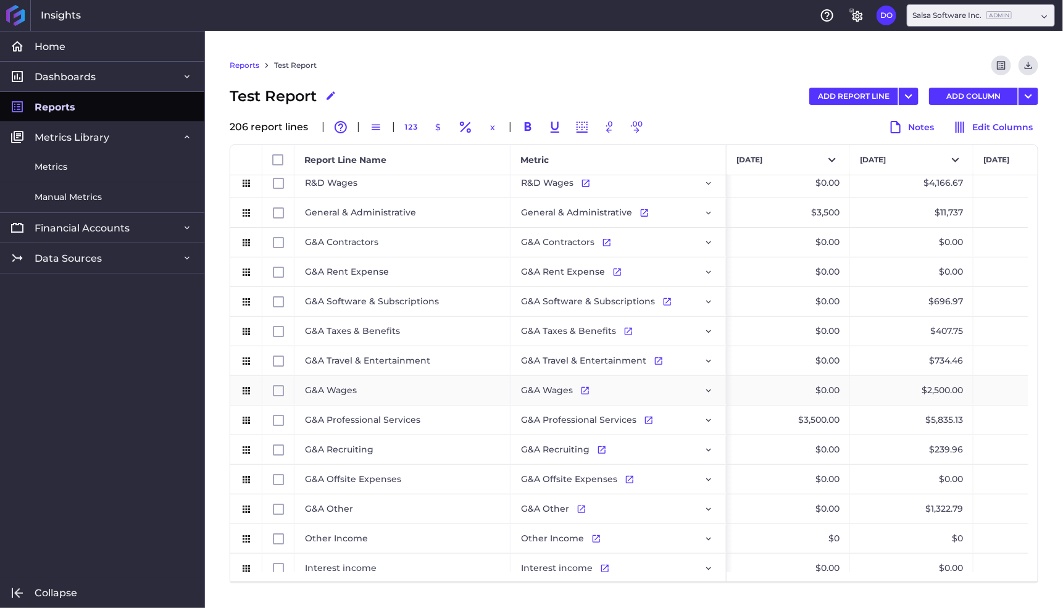
scroll to position [708, 0]
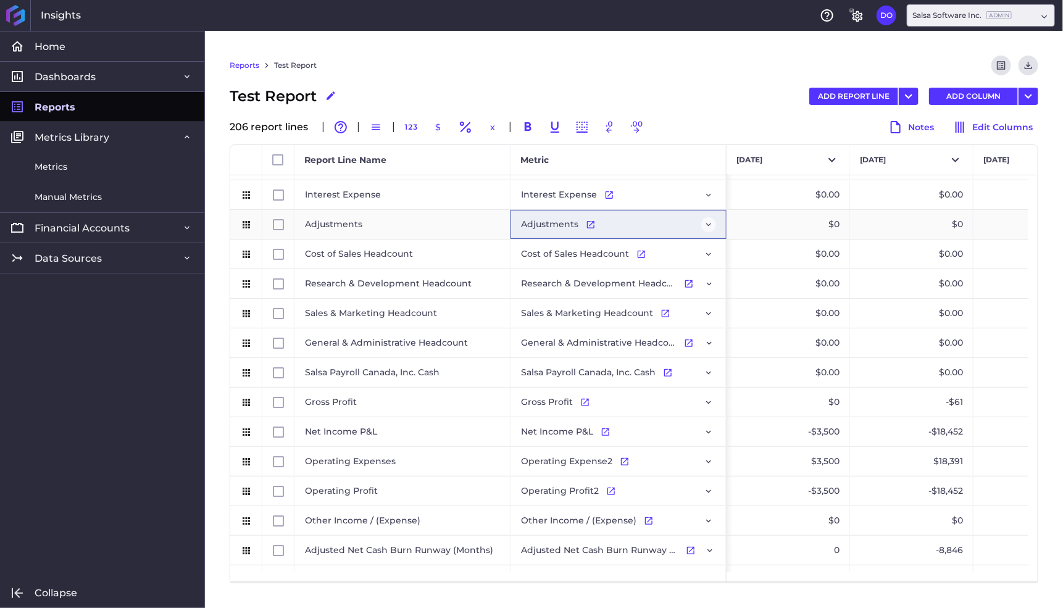
click at [708, 223] on icon "Press SPACE to select this row." at bounding box center [709, 225] width 10 height 10
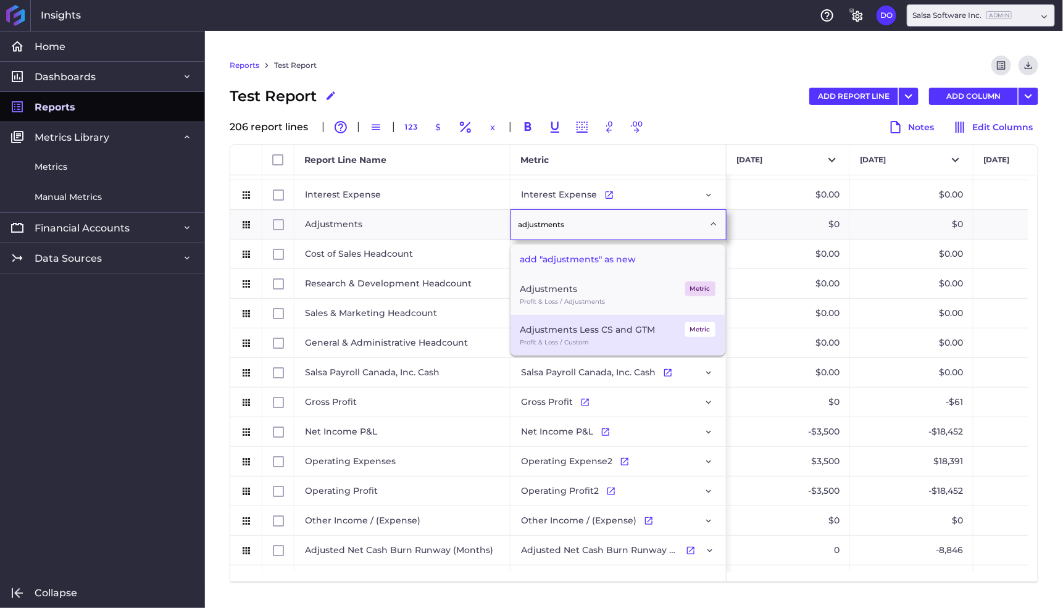
type input "adjustments"
click at [613, 324] on div "Adjustments Less CS and GTM" at bounding box center [587, 329] width 135 height 15
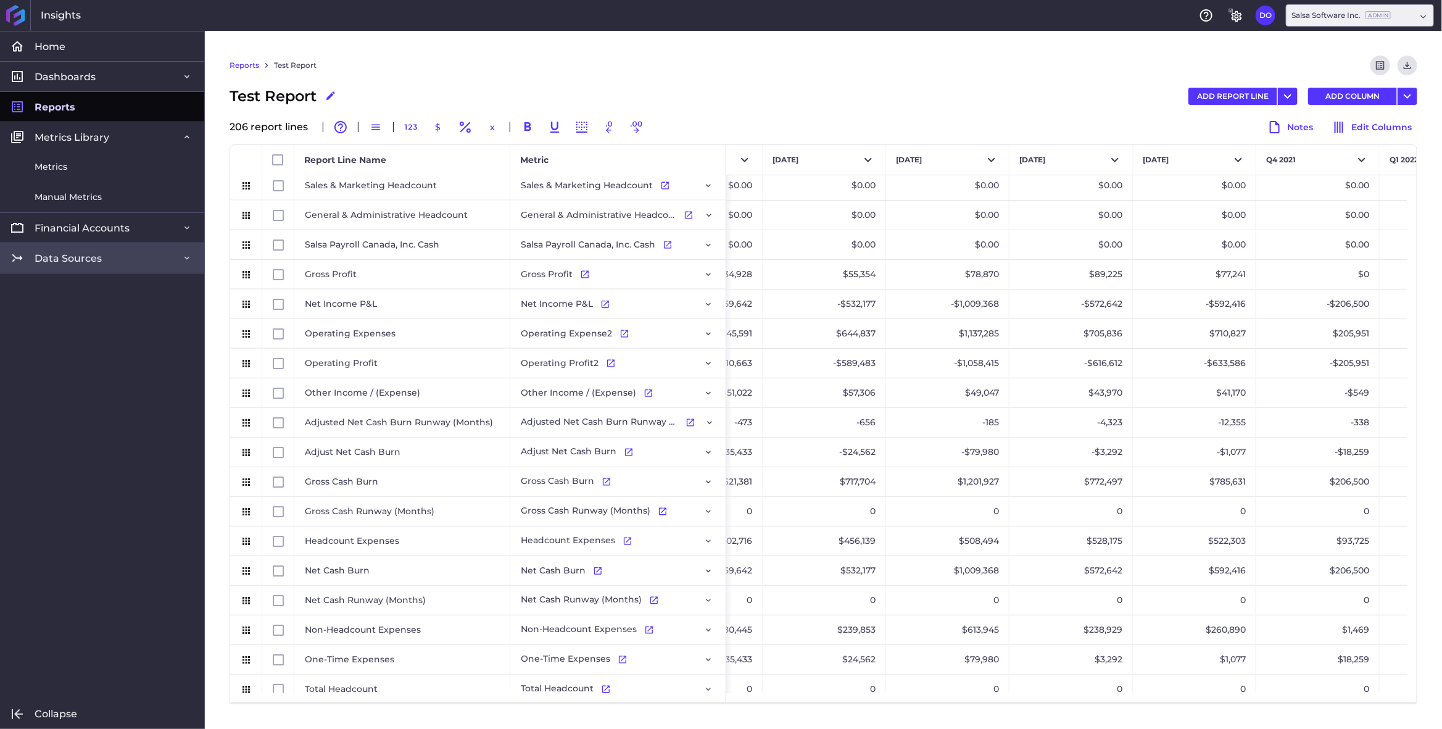
scroll to position [1248, 0]
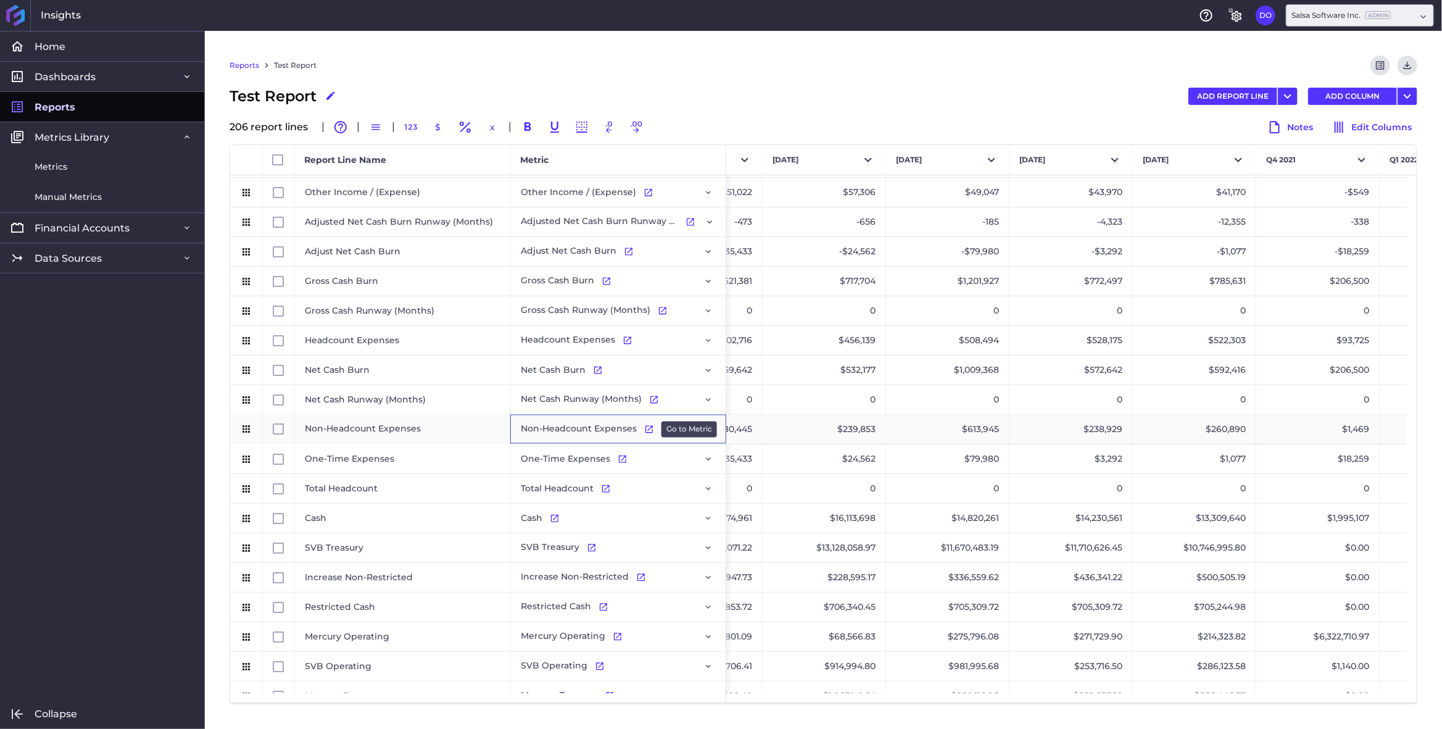
click at [647, 430] on icon "Press SPACE to select this row." at bounding box center [649, 430] width 10 height 10
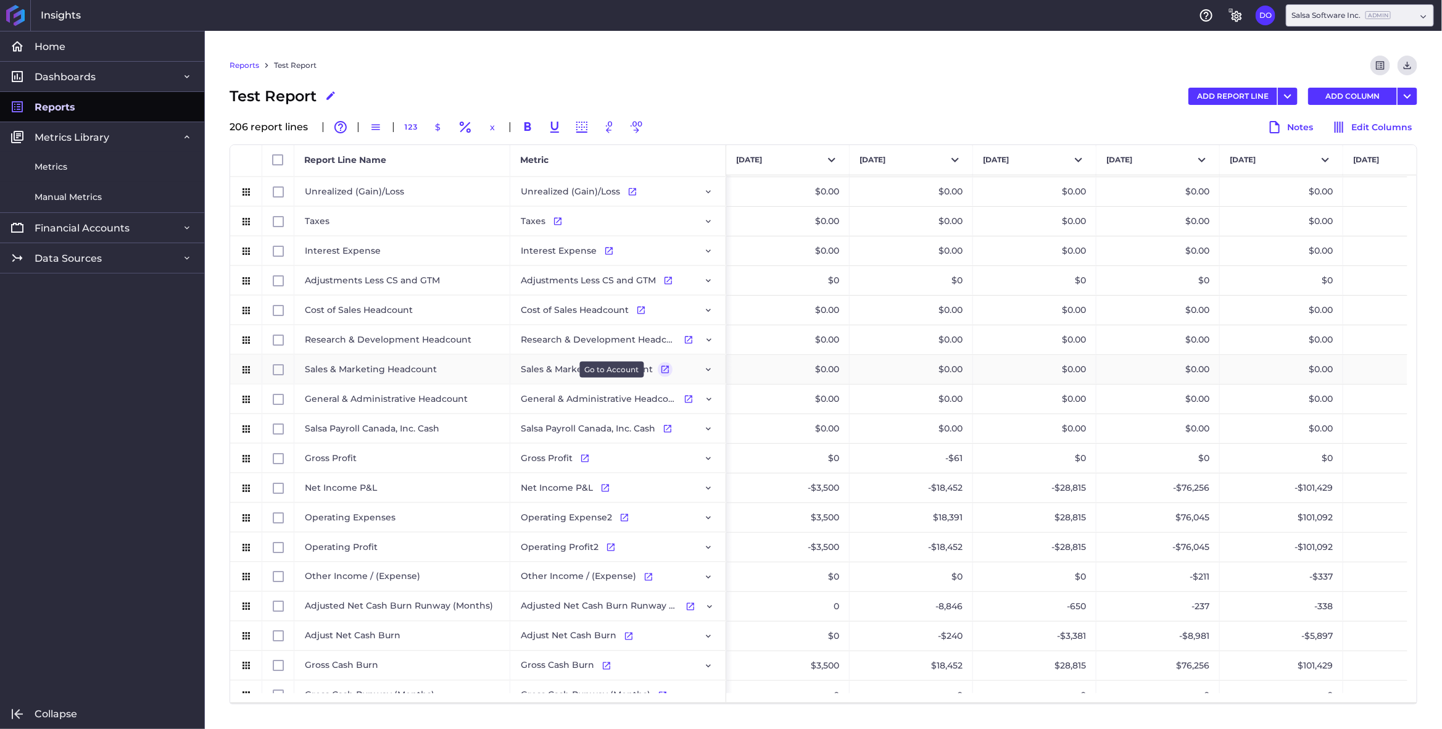
scroll to position [1213, 0]
